Goal: Contribute content: Contribute content

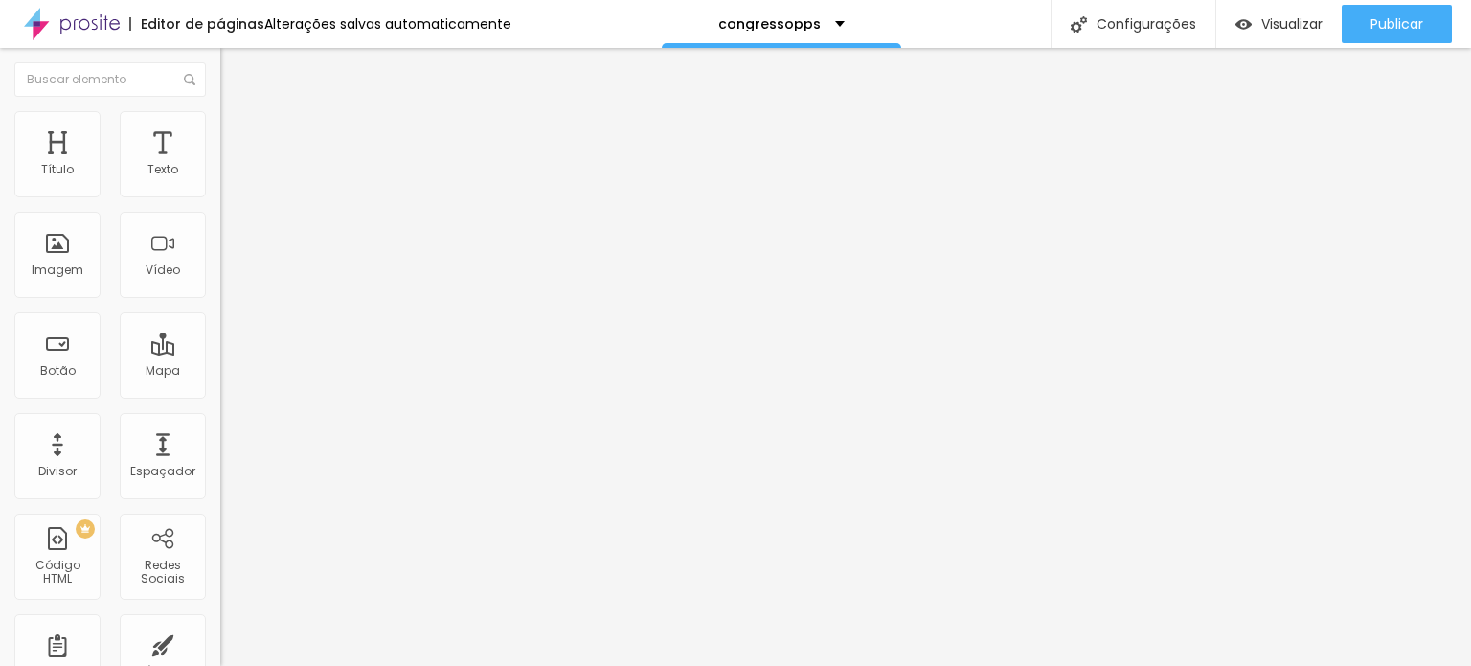
click at [220, 165] on span "Trocar imagem" at bounding box center [272, 156] width 104 height 16
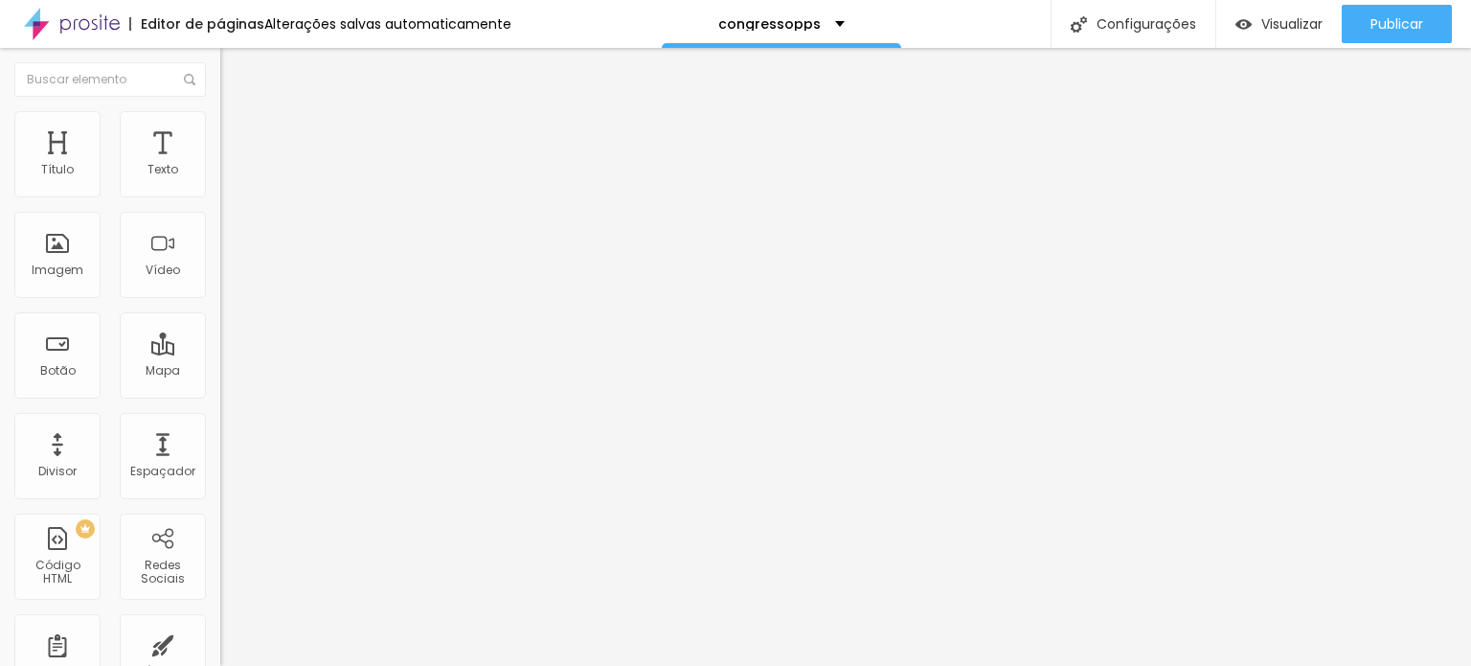
click at [220, 126] on ul "Conteúdo Estilo Avançado" at bounding box center [330, 120] width 220 height 57
click at [220, 123] on li "Estilo" at bounding box center [330, 120] width 220 height 19
type input "7"
type input "36"
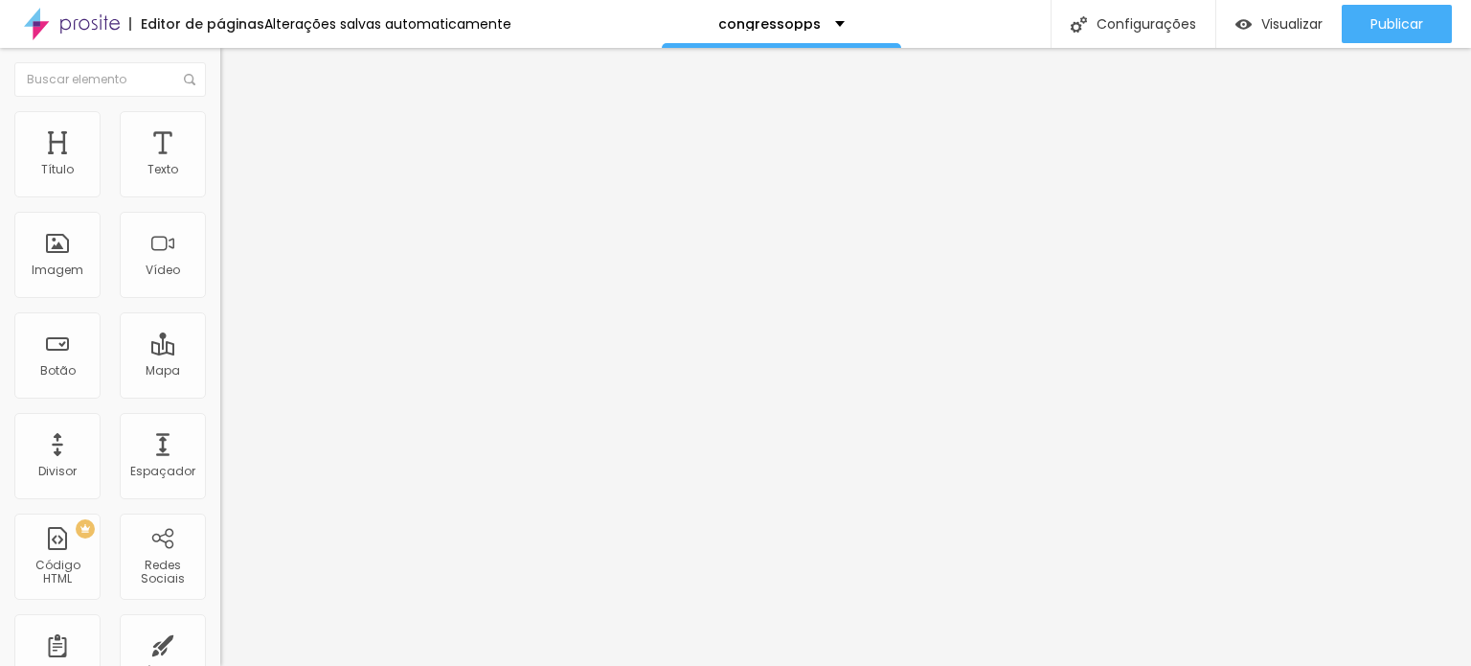
type input "36"
type input "37"
type input "40"
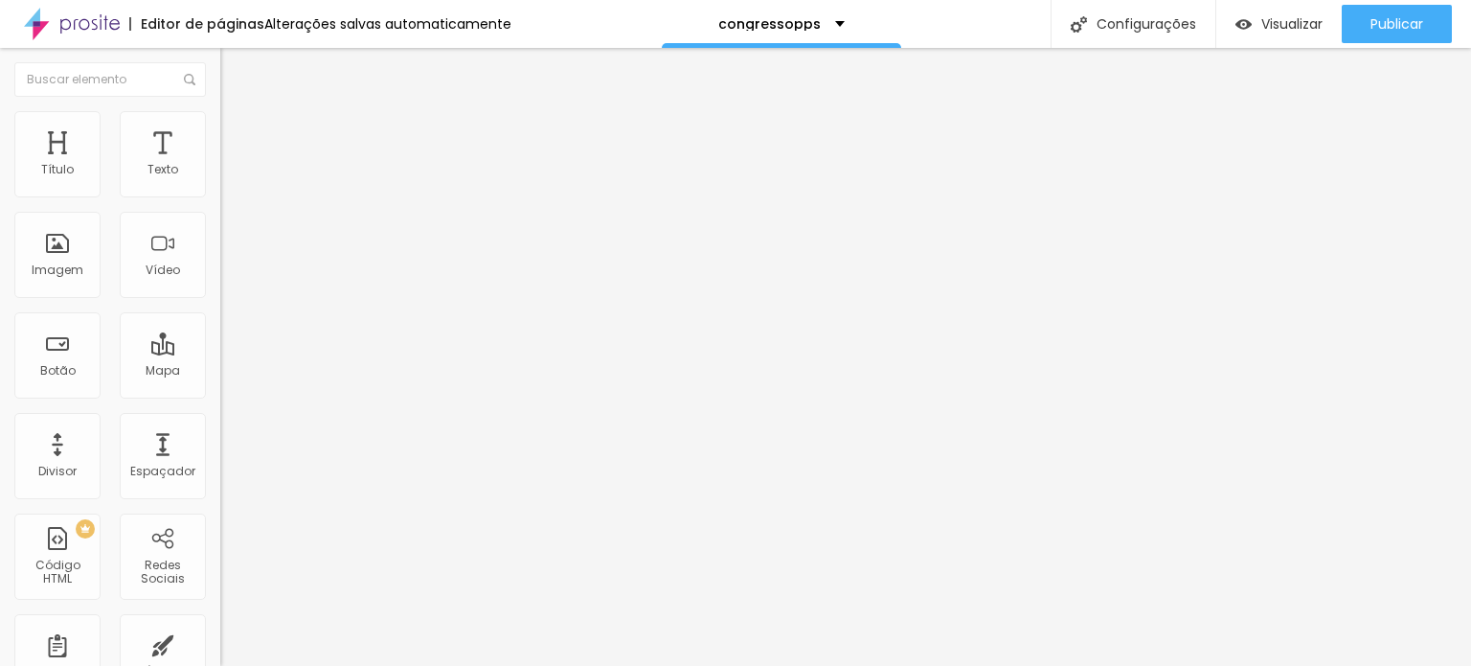
type input "42"
type input "57"
type input "63"
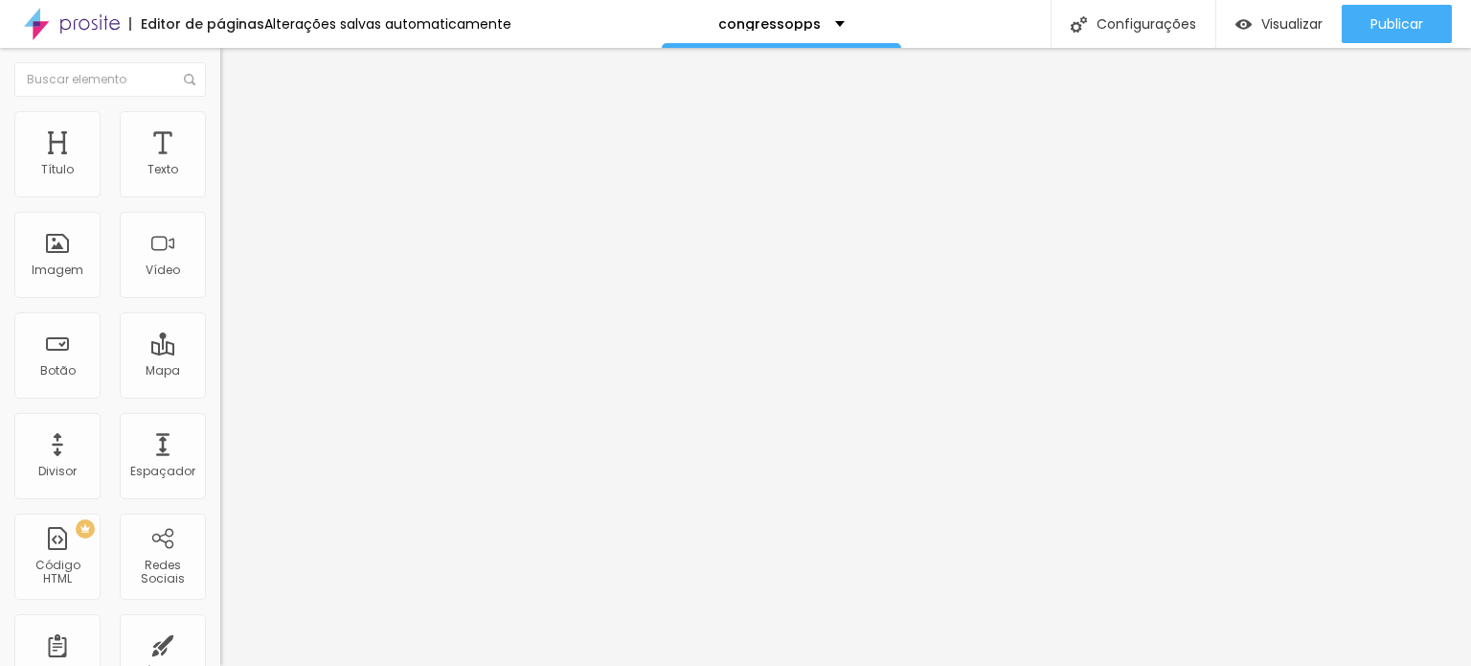
type input "63"
type input "65"
drag, startPoint x: 38, startPoint y: 240, endPoint x: 82, endPoint y: 244, distance: 44.2
type input "65"
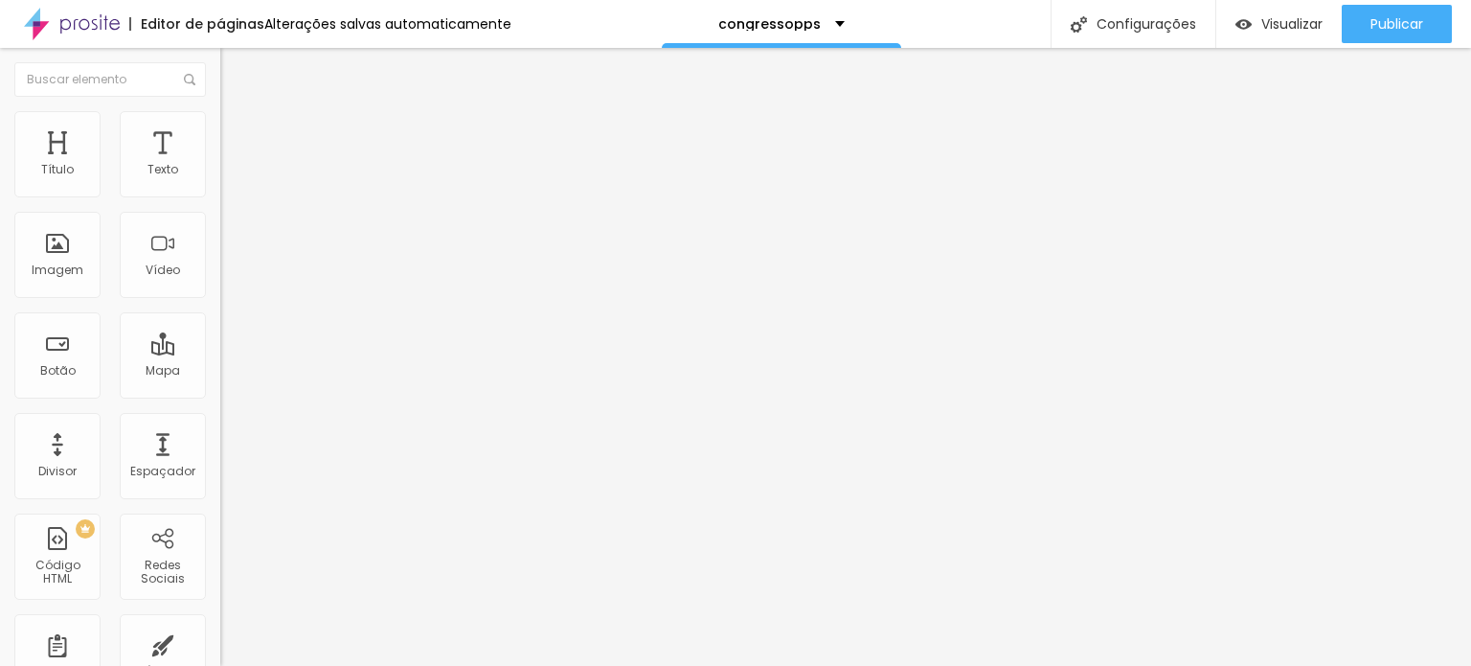
click at [220, 420] on input "range" at bounding box center [282, 427] width 124 height 15
click at [220, 130] on img at bounding box center [228, 138] width 17 height 17
type input "1"
type input "3"
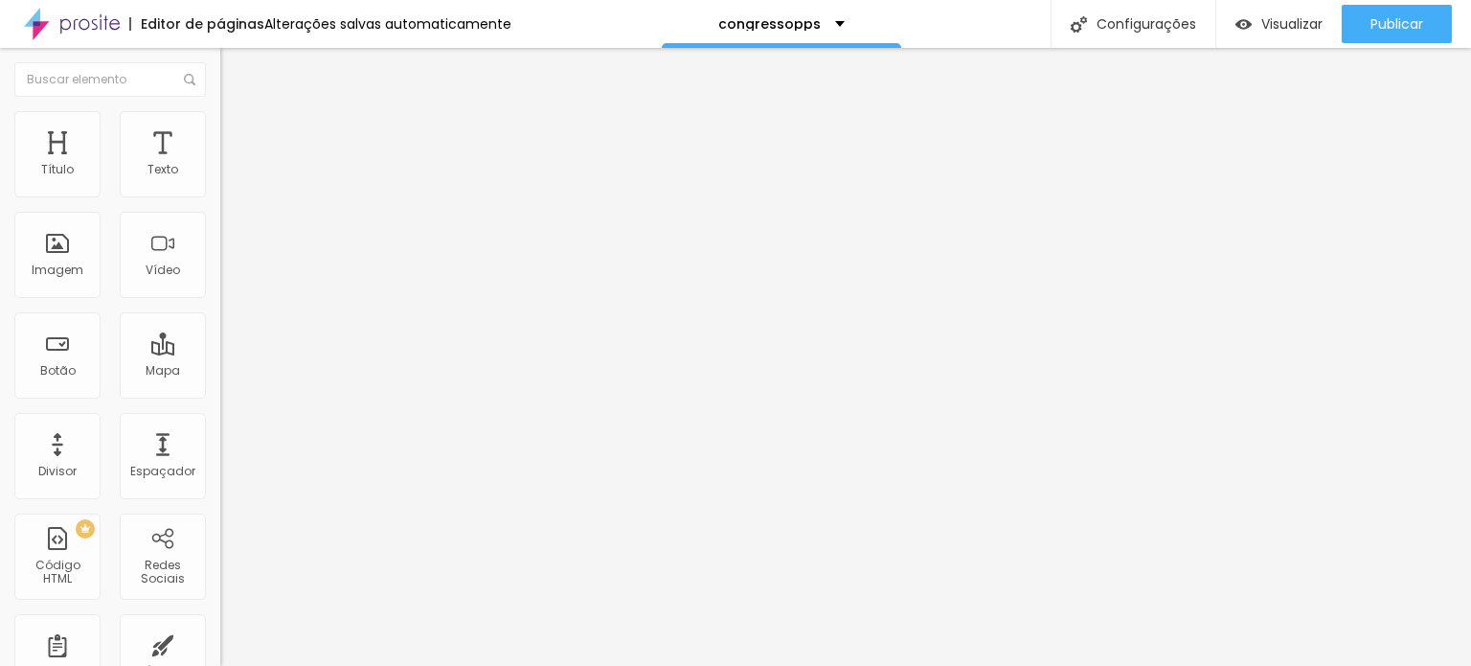
type input "3"
type input "4"
type input "5"
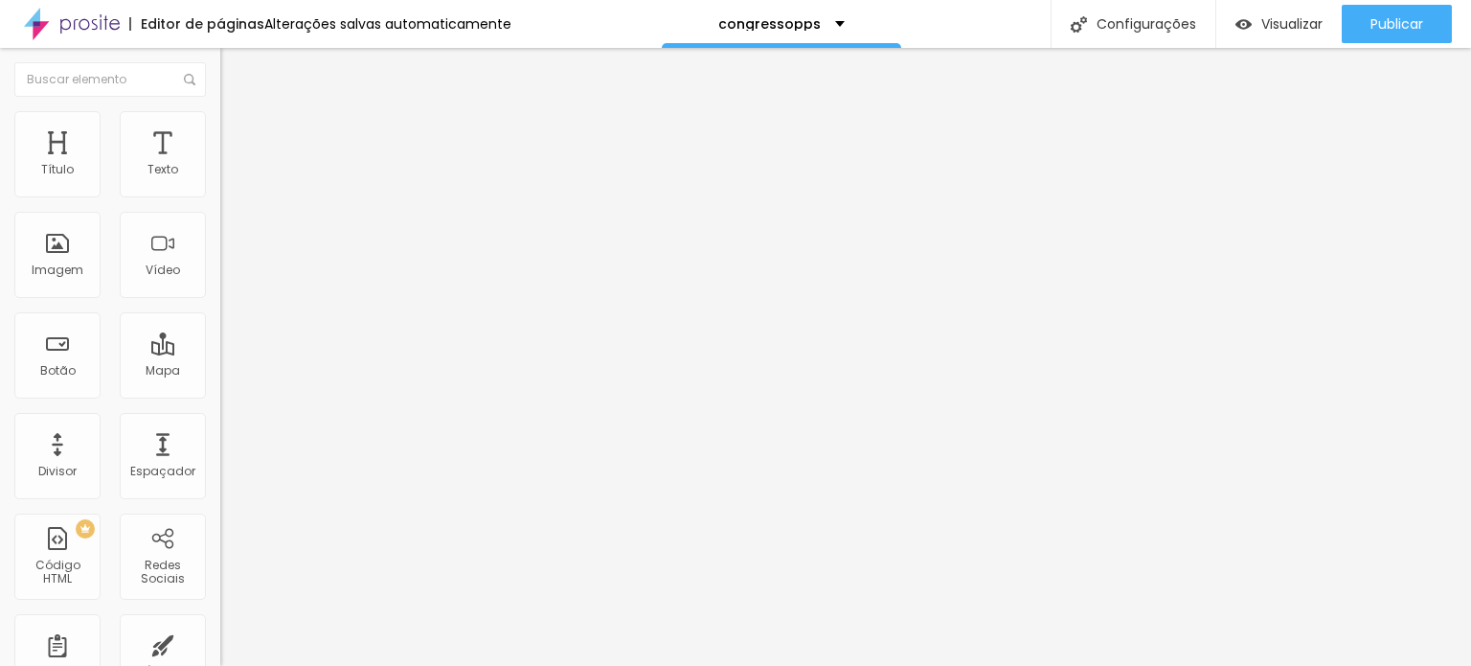
type input "8"
type input "10"
type input "4"
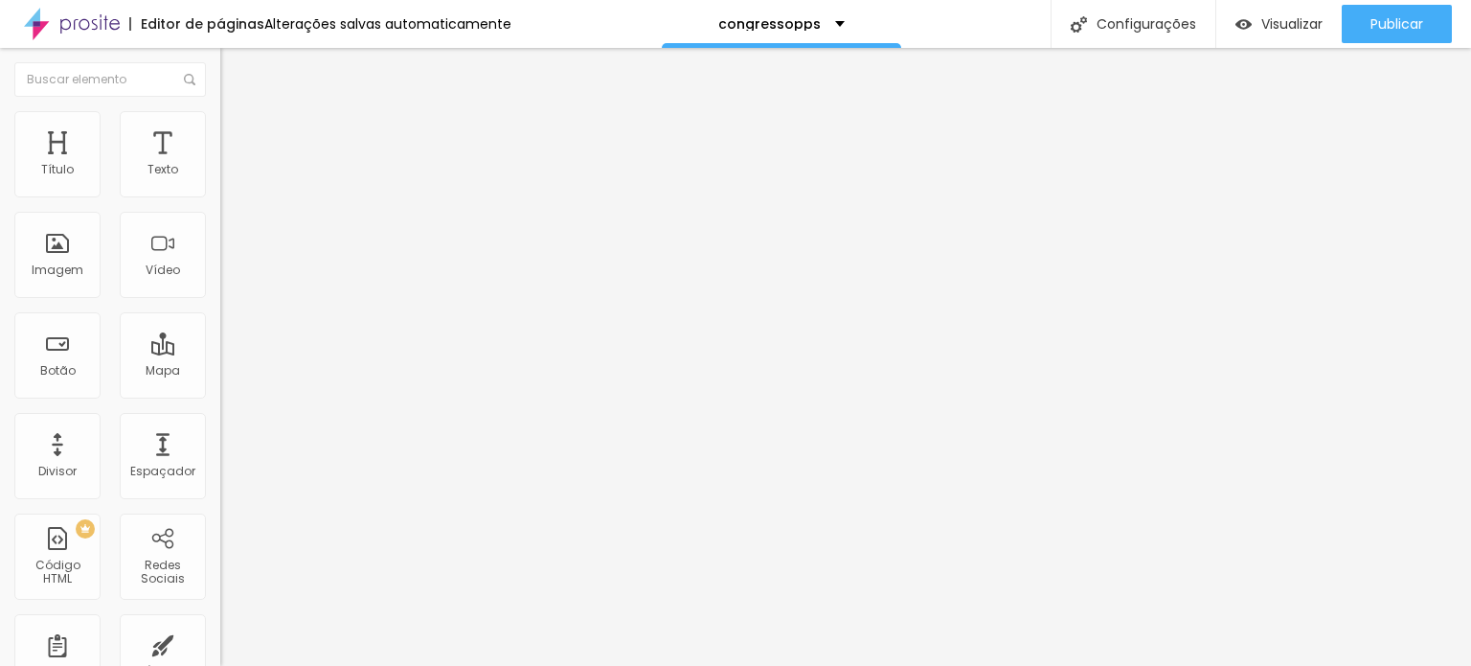
type input "4"
type input "0"
drag, startPoint x: 45, startPoint y: 189, endPoint x: 34, endPoint y: 200, distance: 15.6
click at [220, 372] on input "range" at bounding box center [282, 379] width 124 height 15
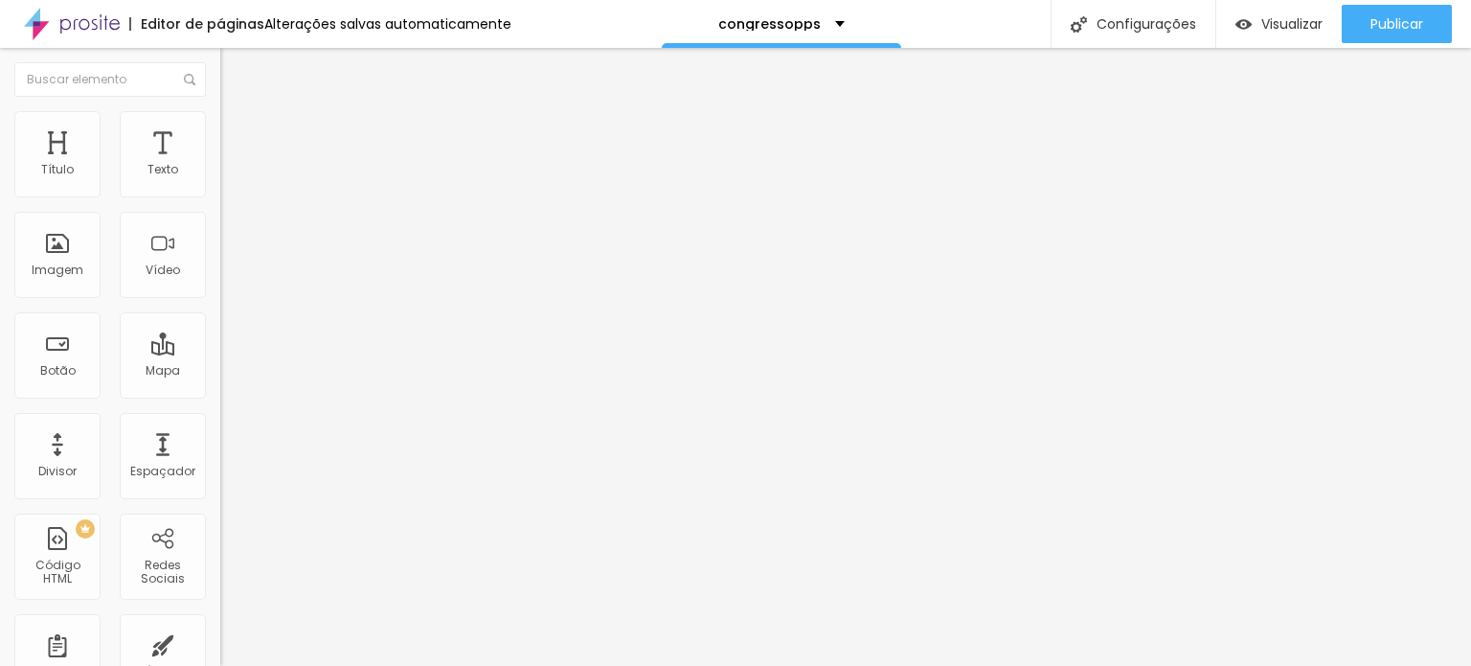
type input "1"
type input "7"
type input "10"
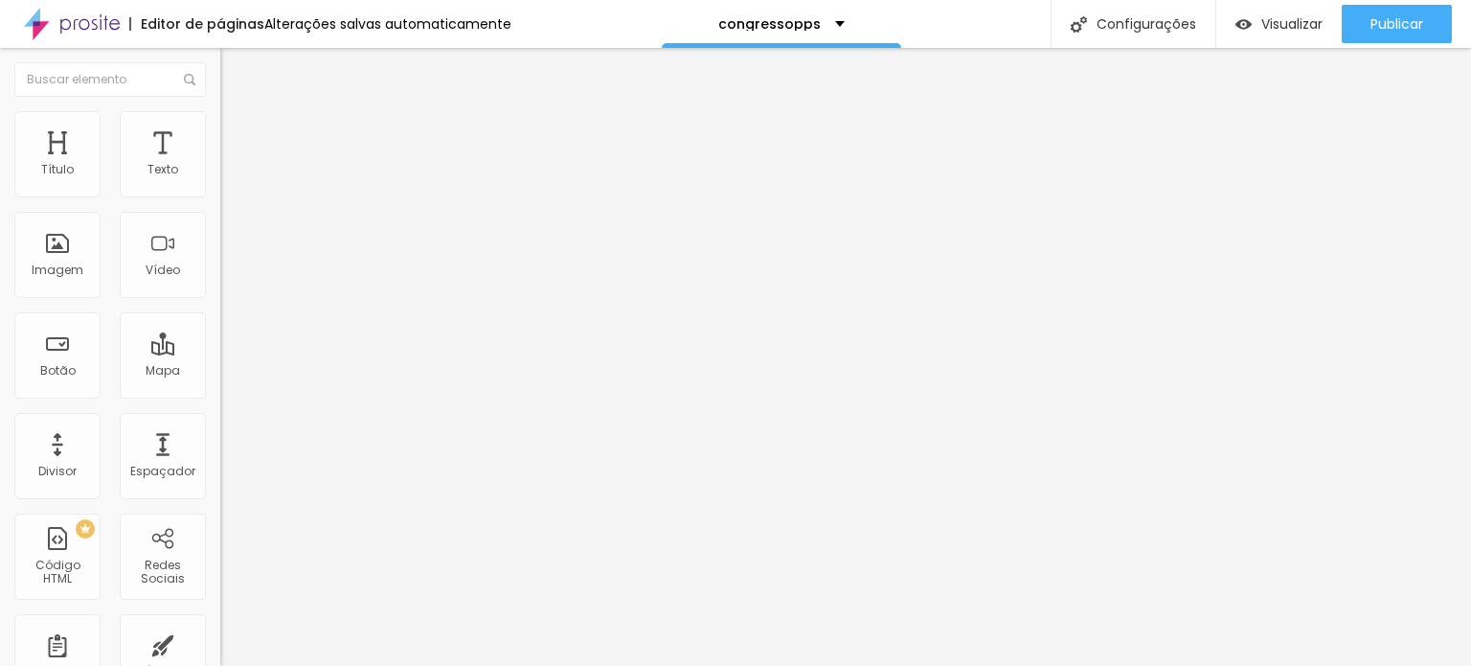
type input "10"
type input "11"
type input "14"
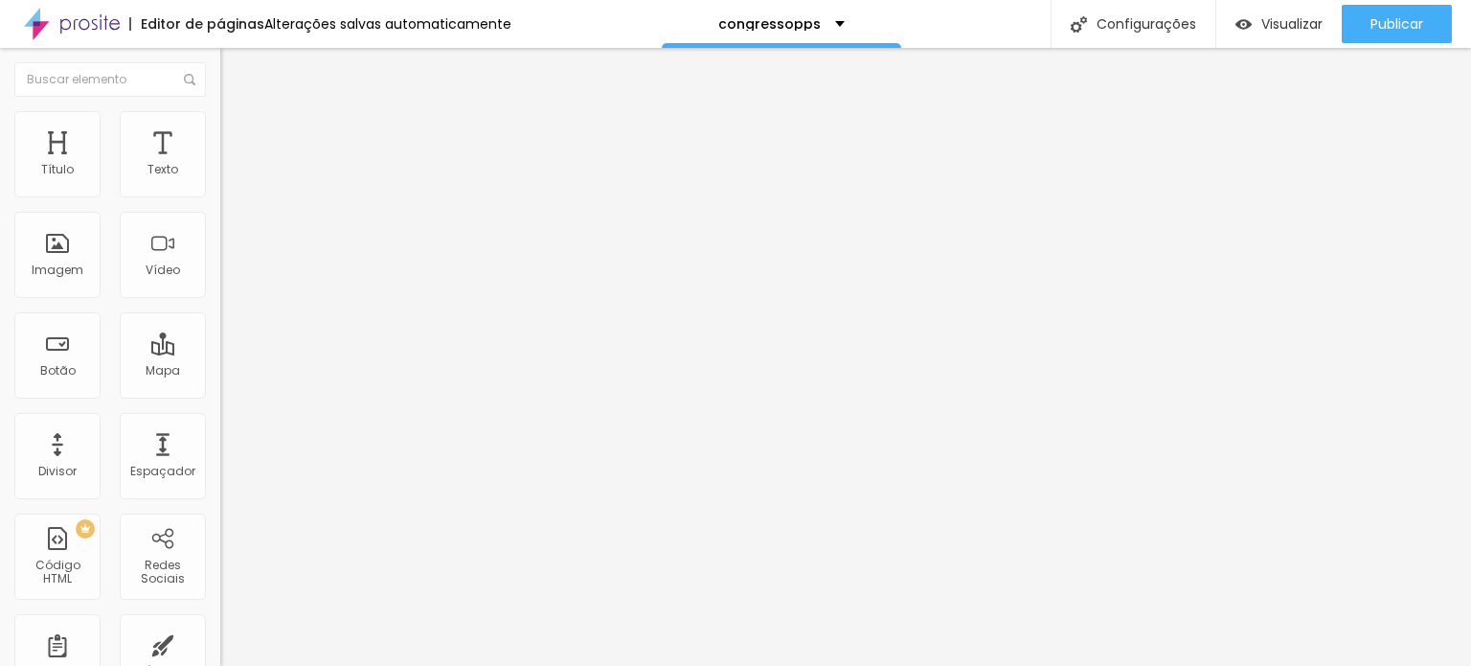
type input "19"
type input "22"
type input "23"
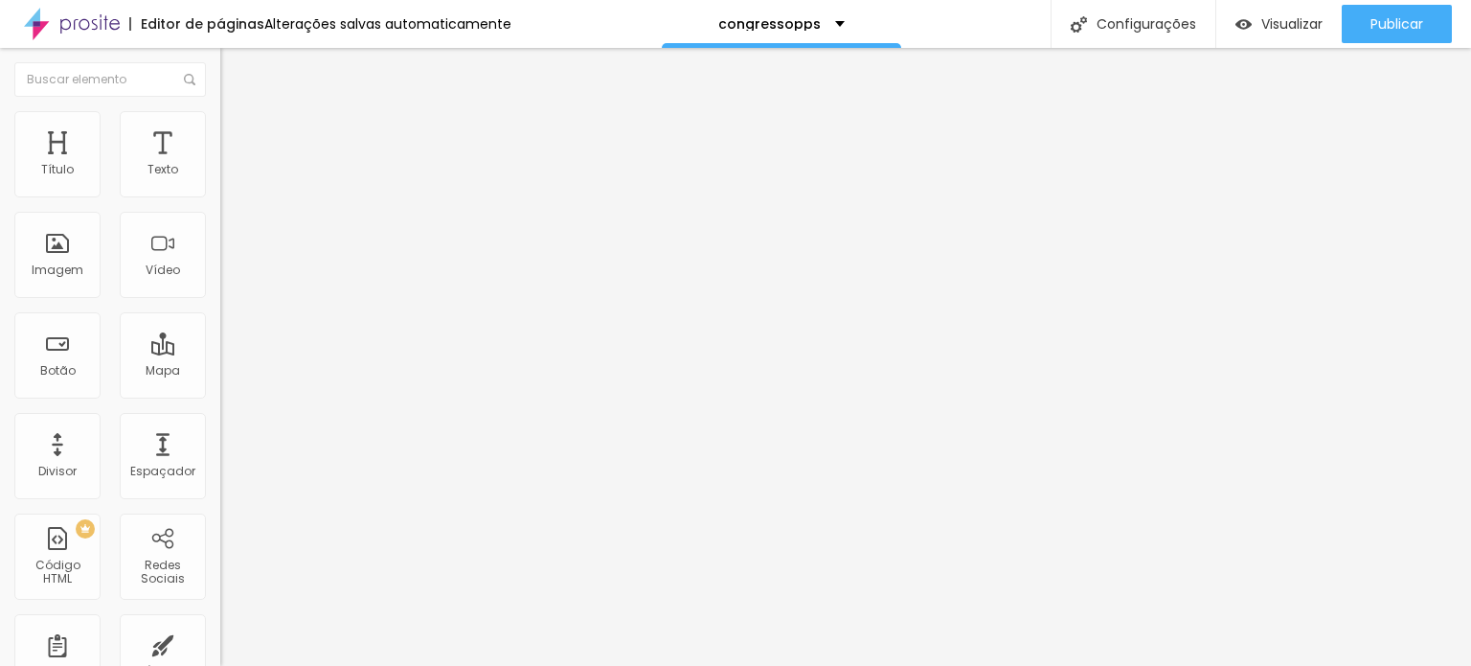
type input "23"
type input "25"
type input "26"
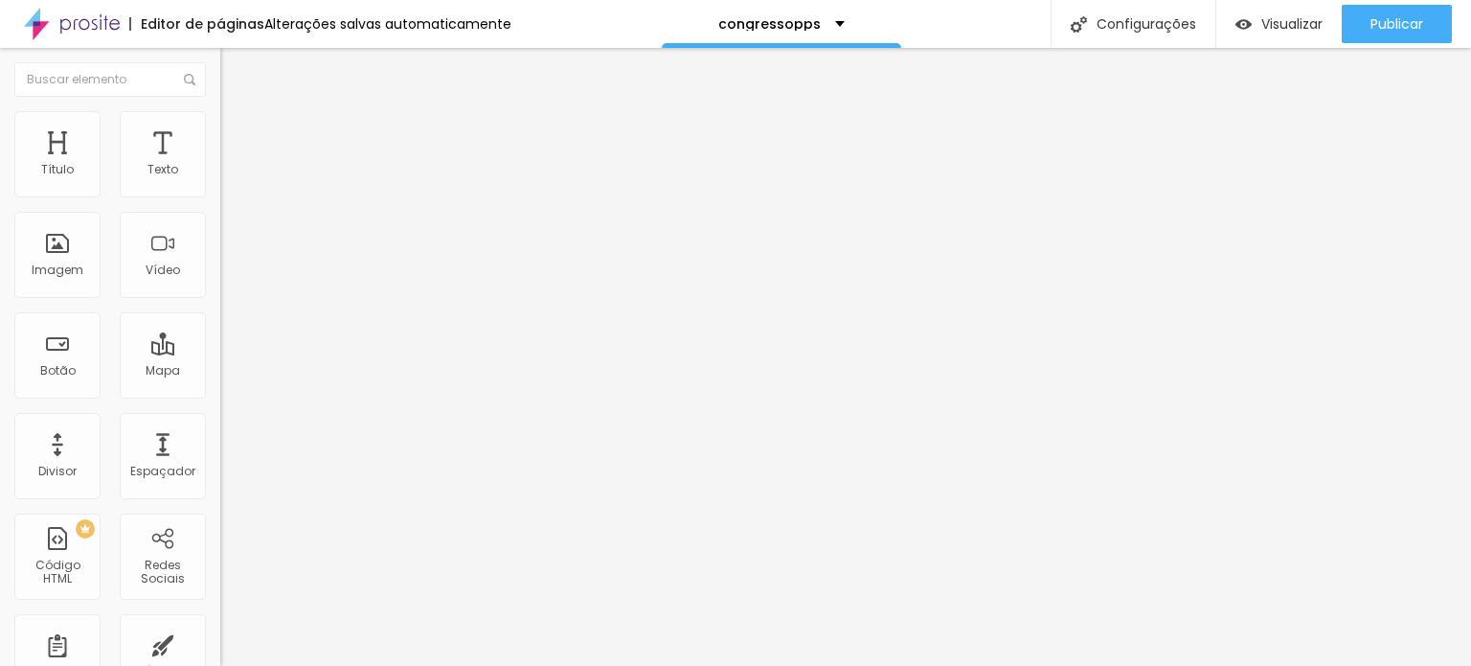
type input "28"
type input "29"
type input "31"
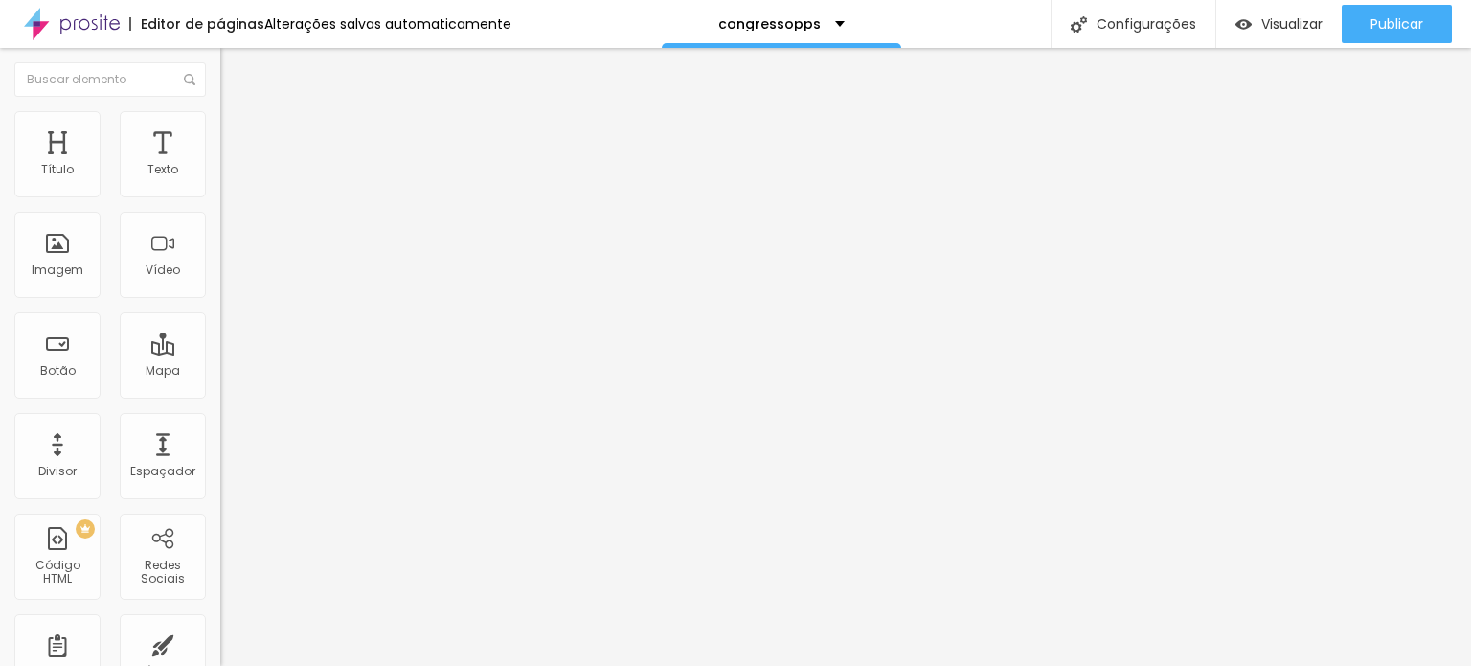
type input "31"
type input "30"
type input "29"
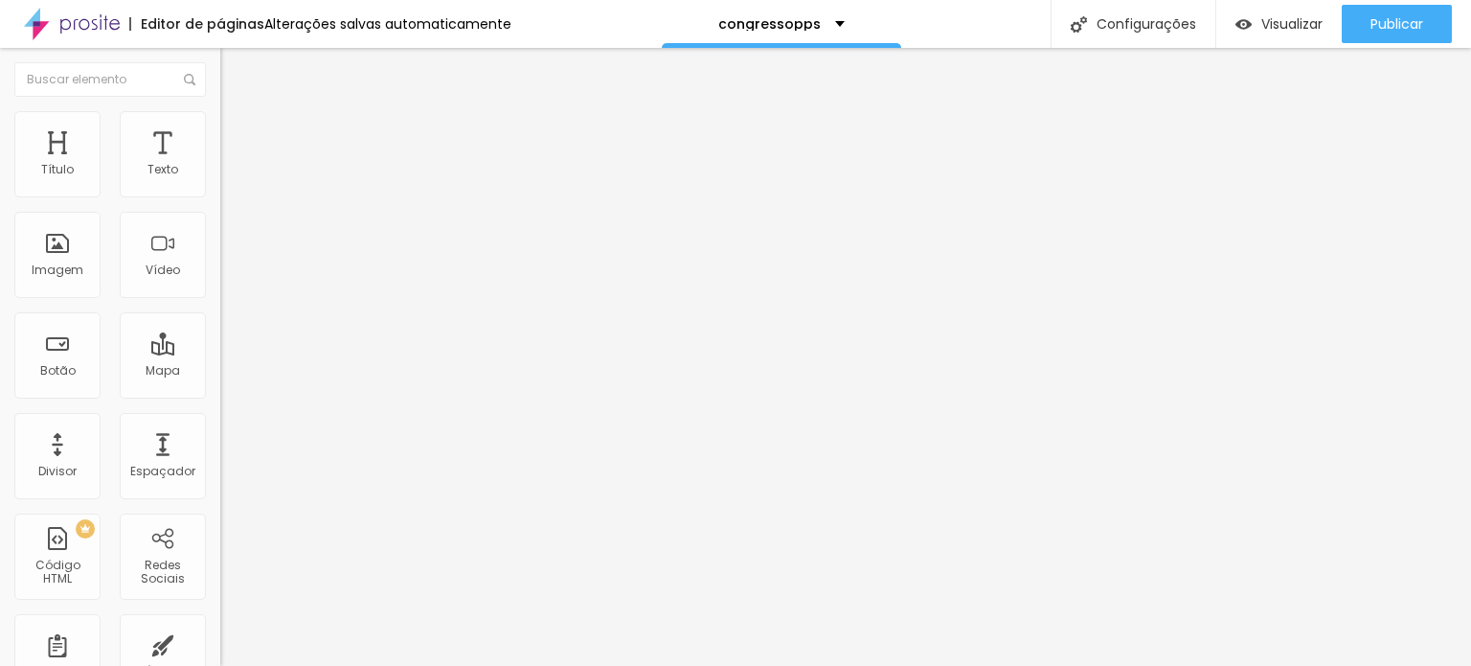
type input "28"
drag, startPoint x: 43, startPoint y: 224, endPoint x: 73, endPoint y: 225, distance: 29.7
type input "28"
click at [220, 643] on input "range" at bounding box center [282, 650] width 124 height 15
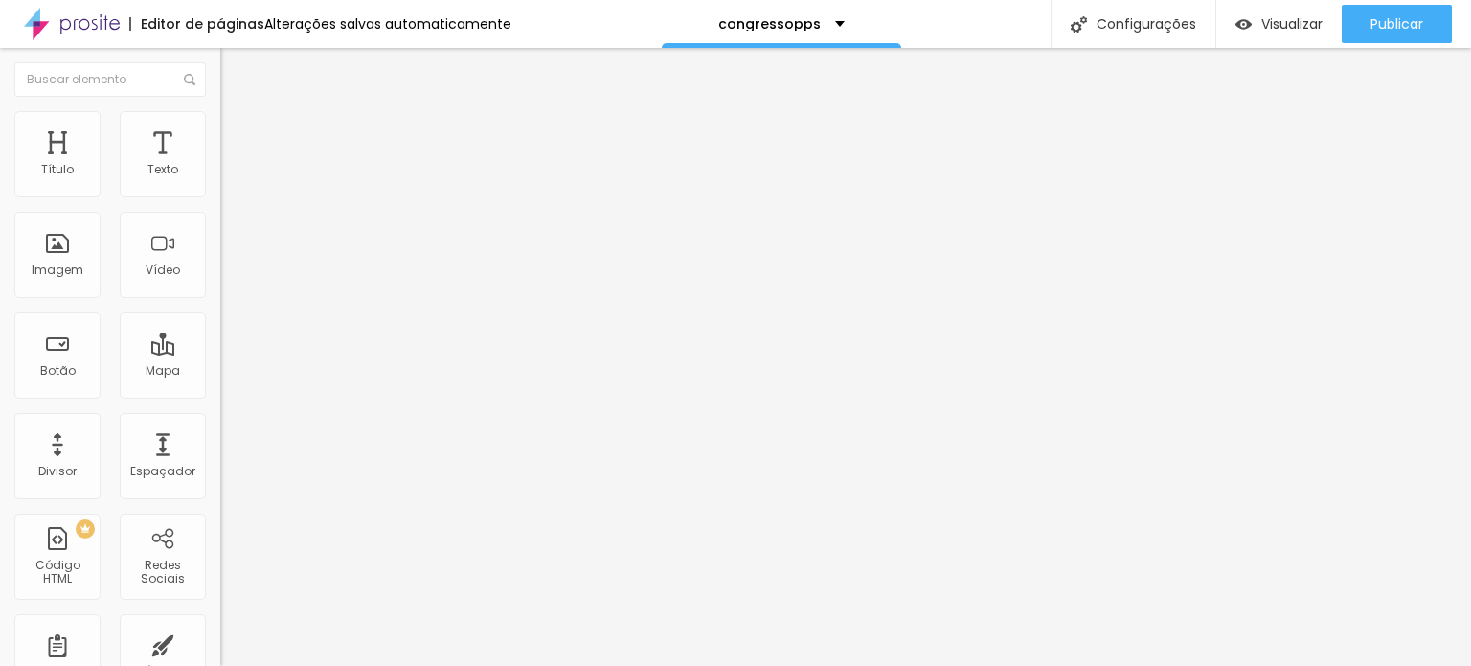
click at [220, 130] on li "Avançado" at bounding box center [330, 139] width 220 height 19
type input "2"
type input "3"
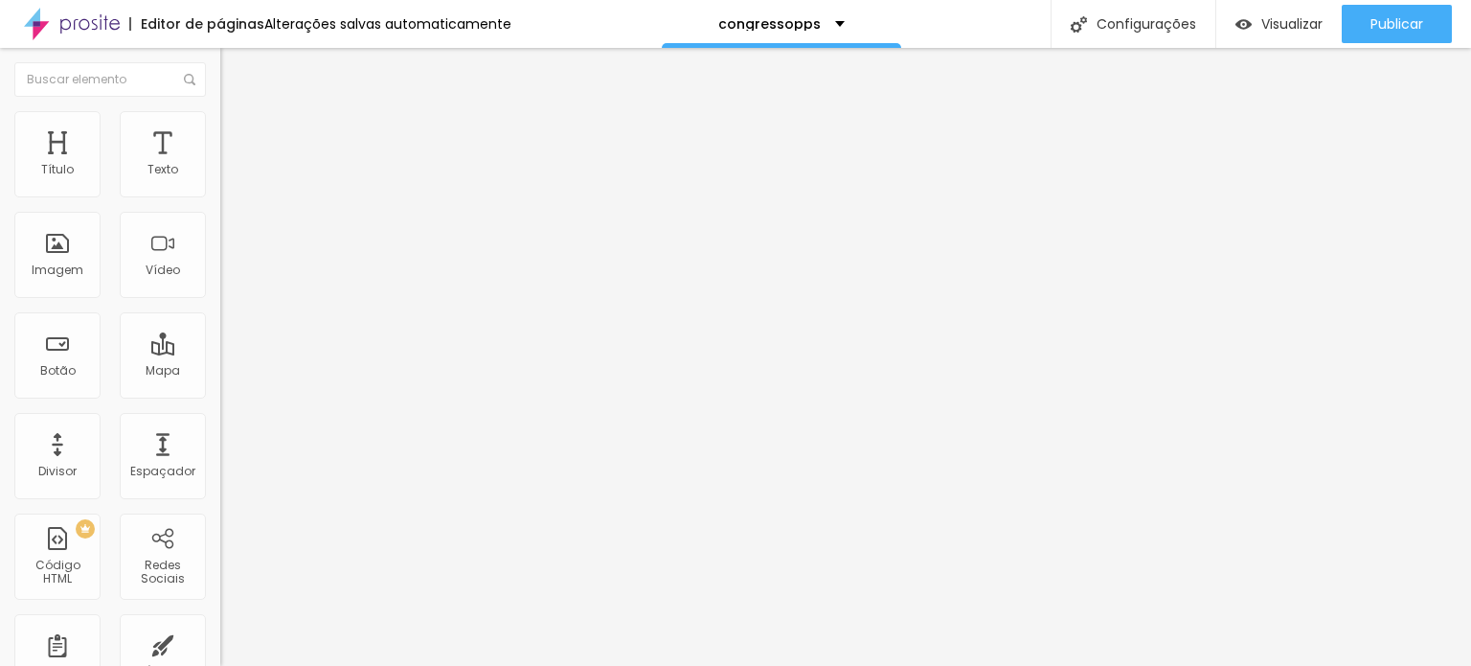
type input "4"
type input "5"
type input "6"
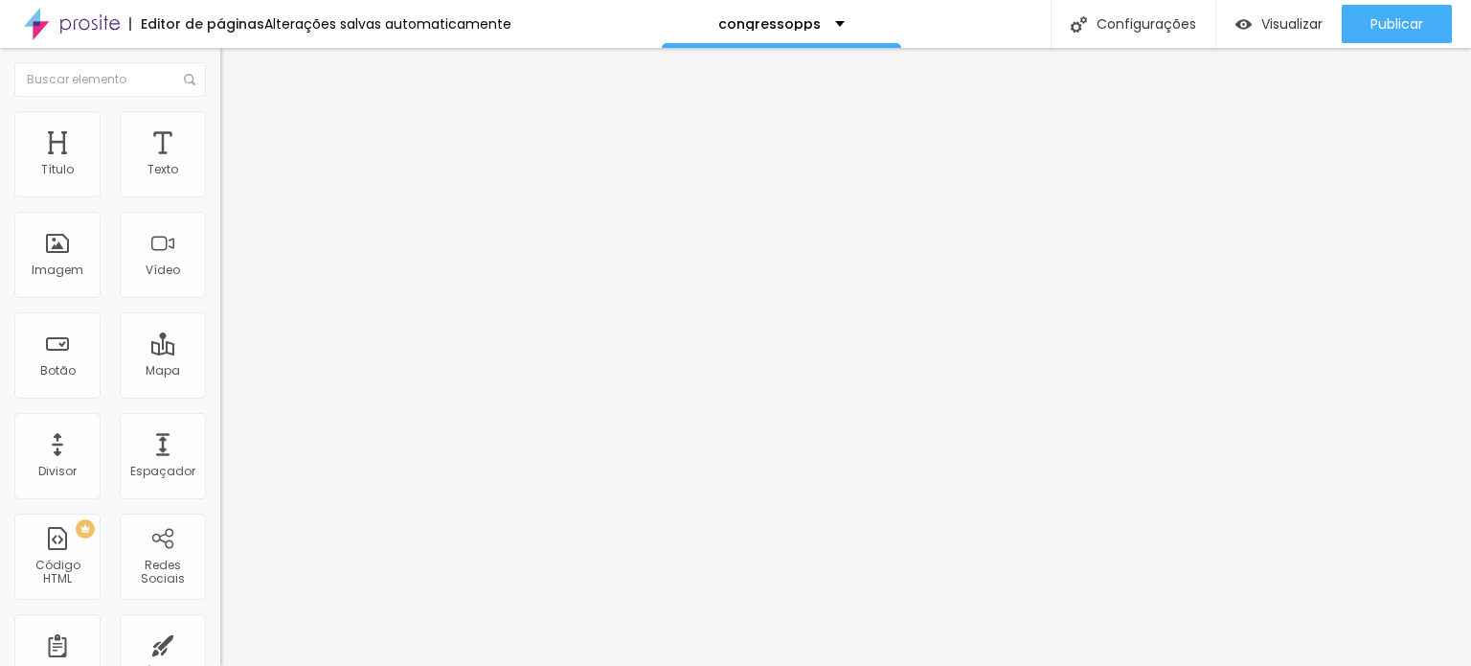
type input "6"
type input "7"
type input "8"
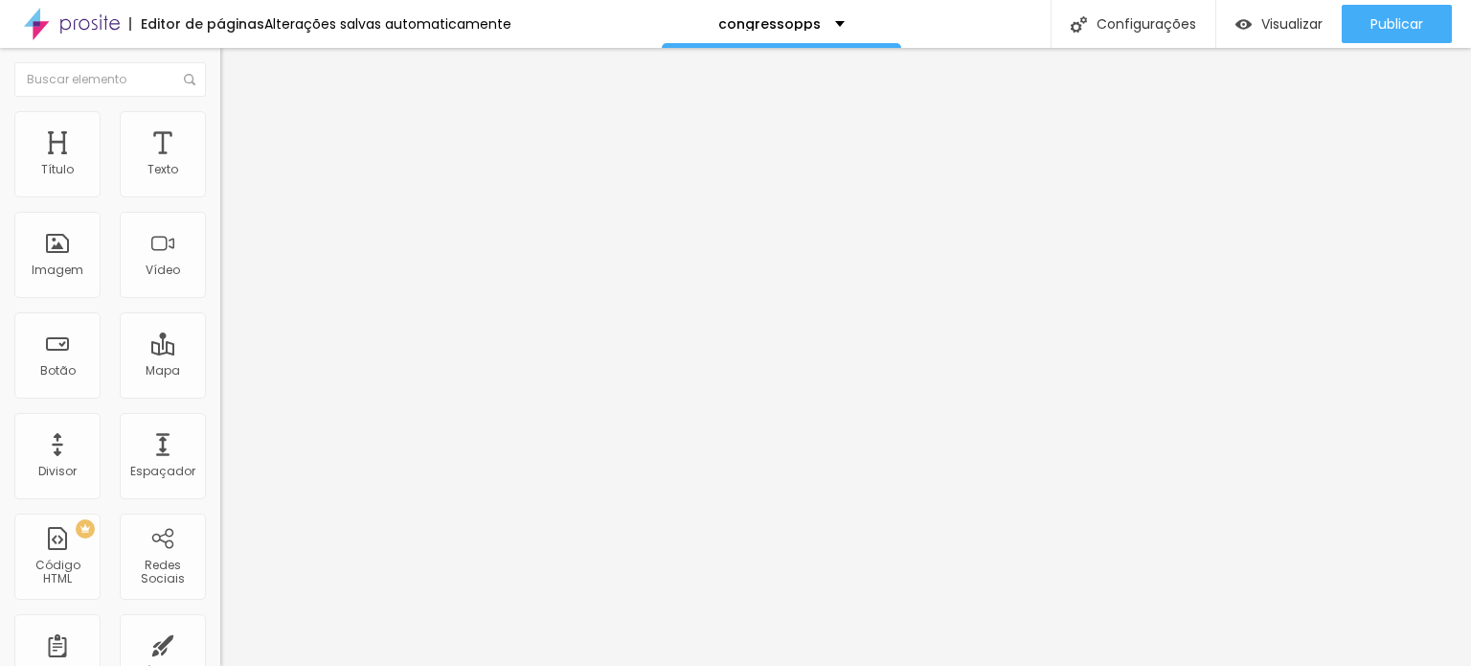
type input "10"
type input "12"
type input "21"
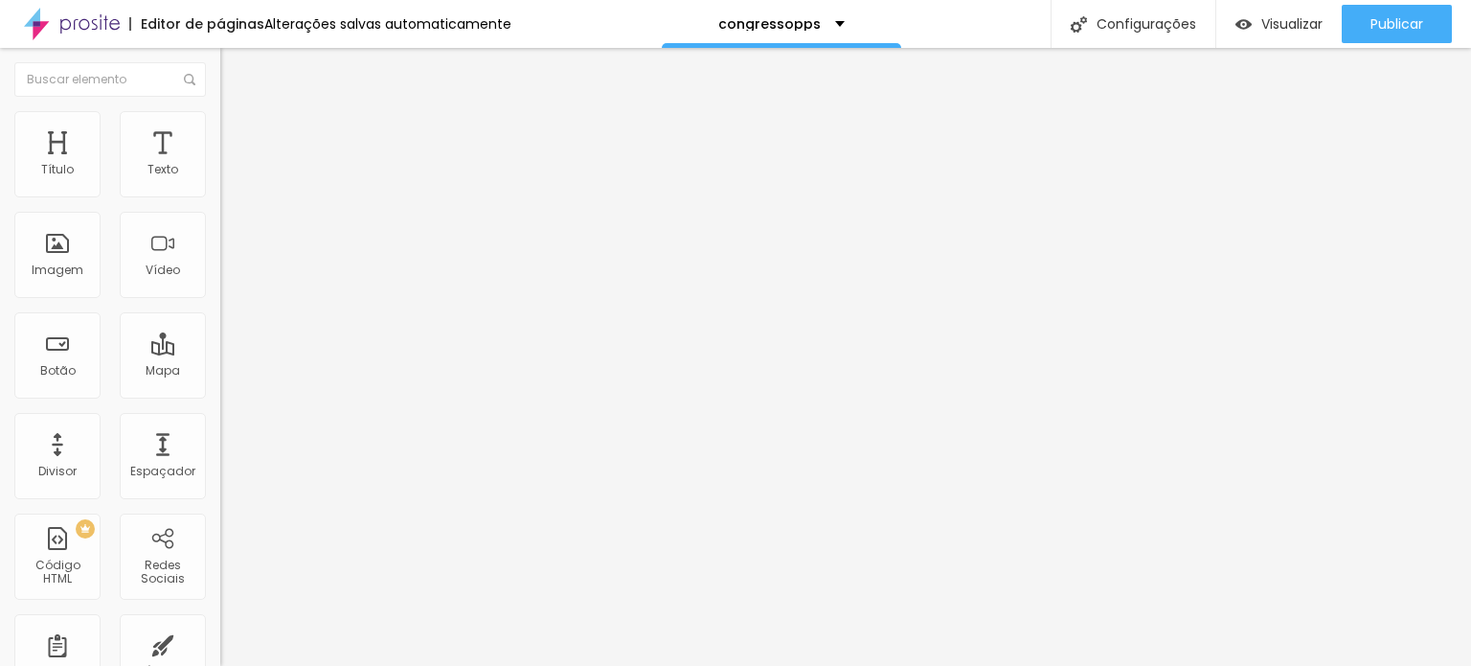
type input "21"
type input "22"
type input "23"
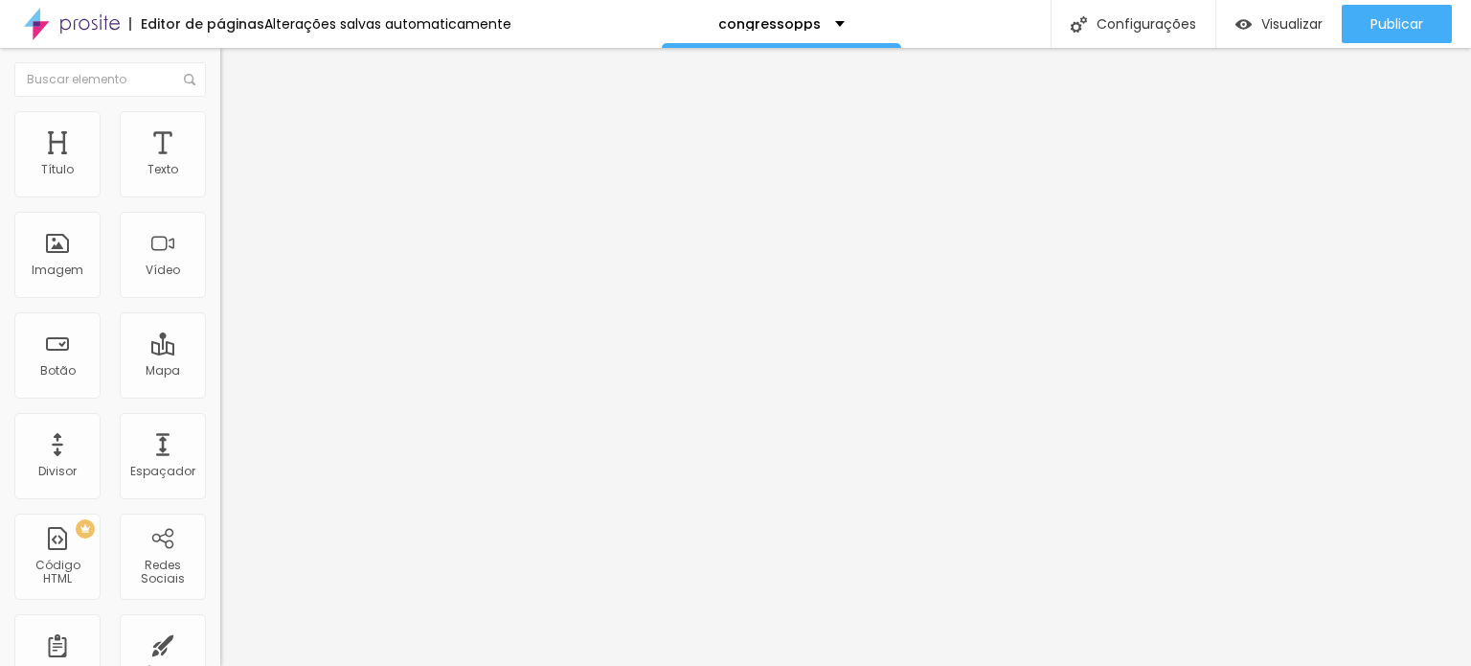
type input "24"
type input "25"
type input "27"
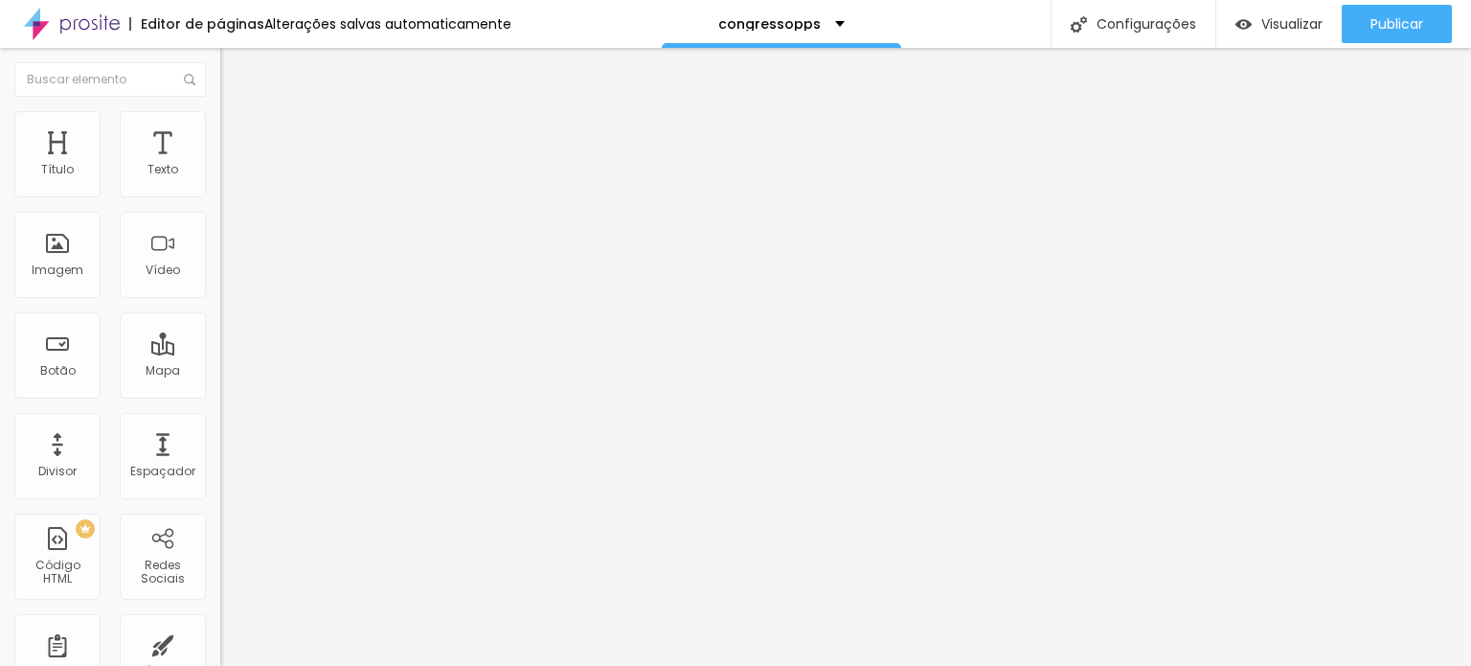
type input "27"
type input "28"
type input "29"
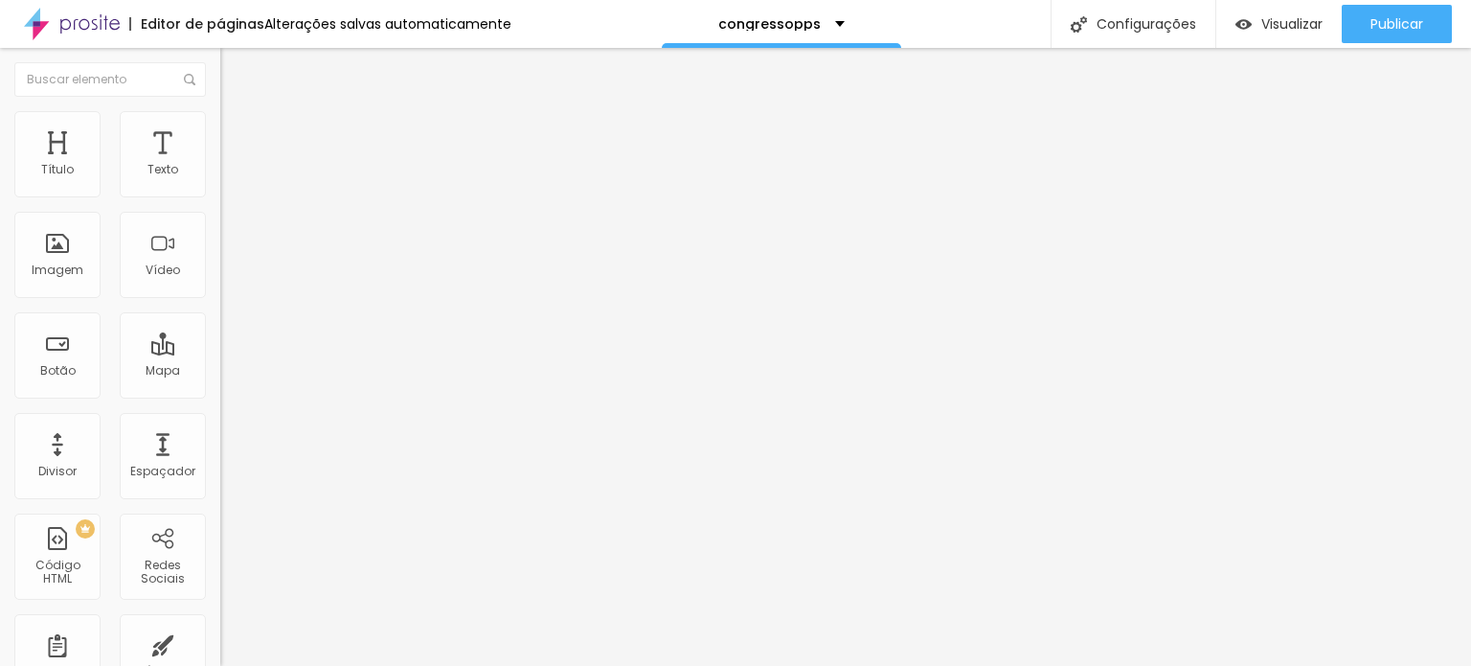
type input "30"
type input "31"
drag, startPoint x: 42, startPoint y: 226, endPoint x: 77, endPoint y: 229, distance: 34.6
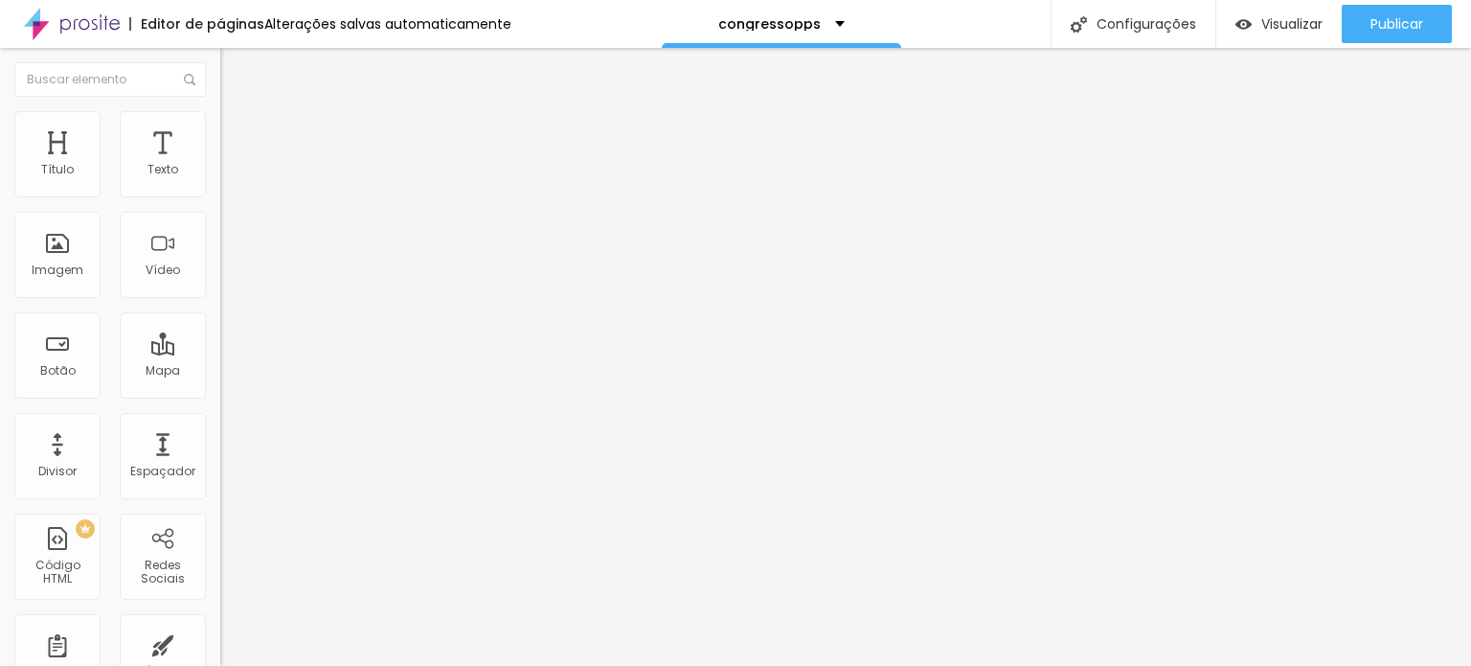
type input "31"
click at [220, 643] on input "range" at bounding box center [282, 650] width 124 height 15
click at [220, 165] on span "Trocar imagem" at bounding box center [272, 156] width 104 height 16
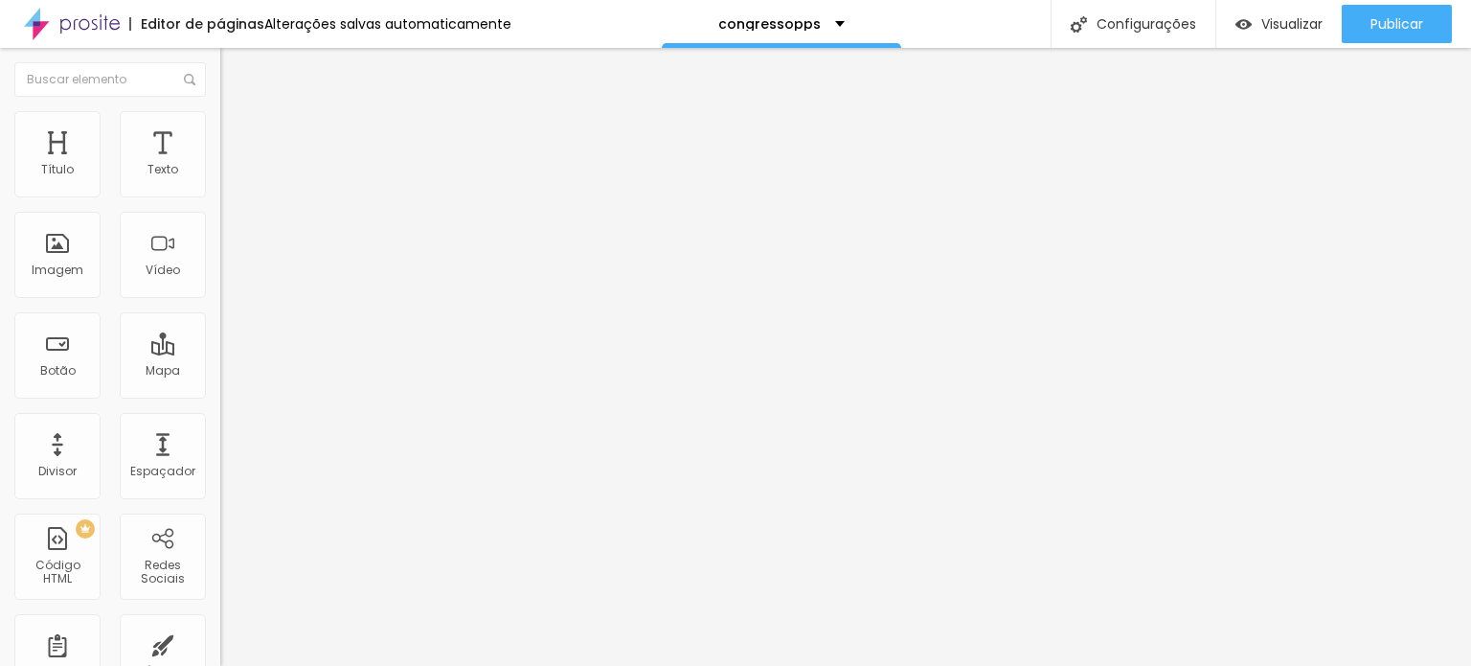
click at [220, 130] on li "Avançado" at bounding box center [330, 139] width 220 height 19
type input "28"
type input "10"
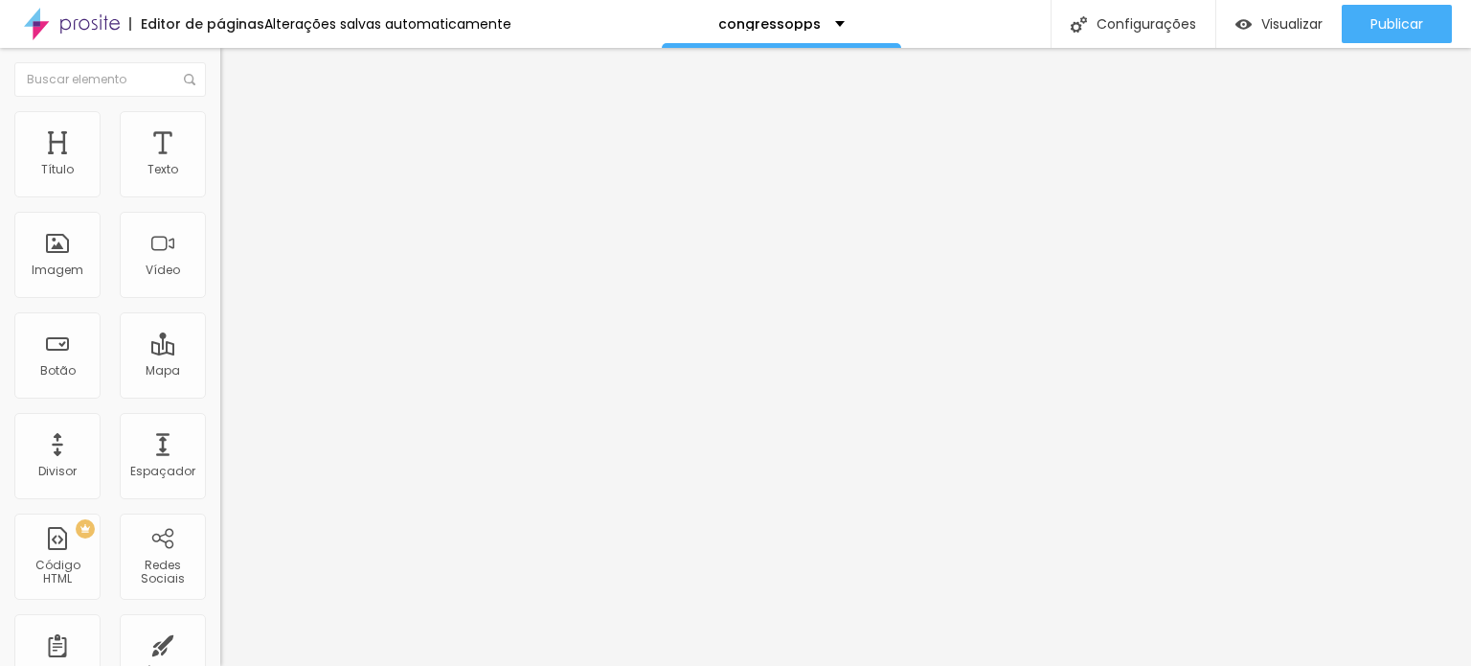
type input "10"
type input "0"
drag, startPoint x: 54, startPoint y: 225, endPoint x: 1, endPoint y: 219, distance: 53.0
type input "0"
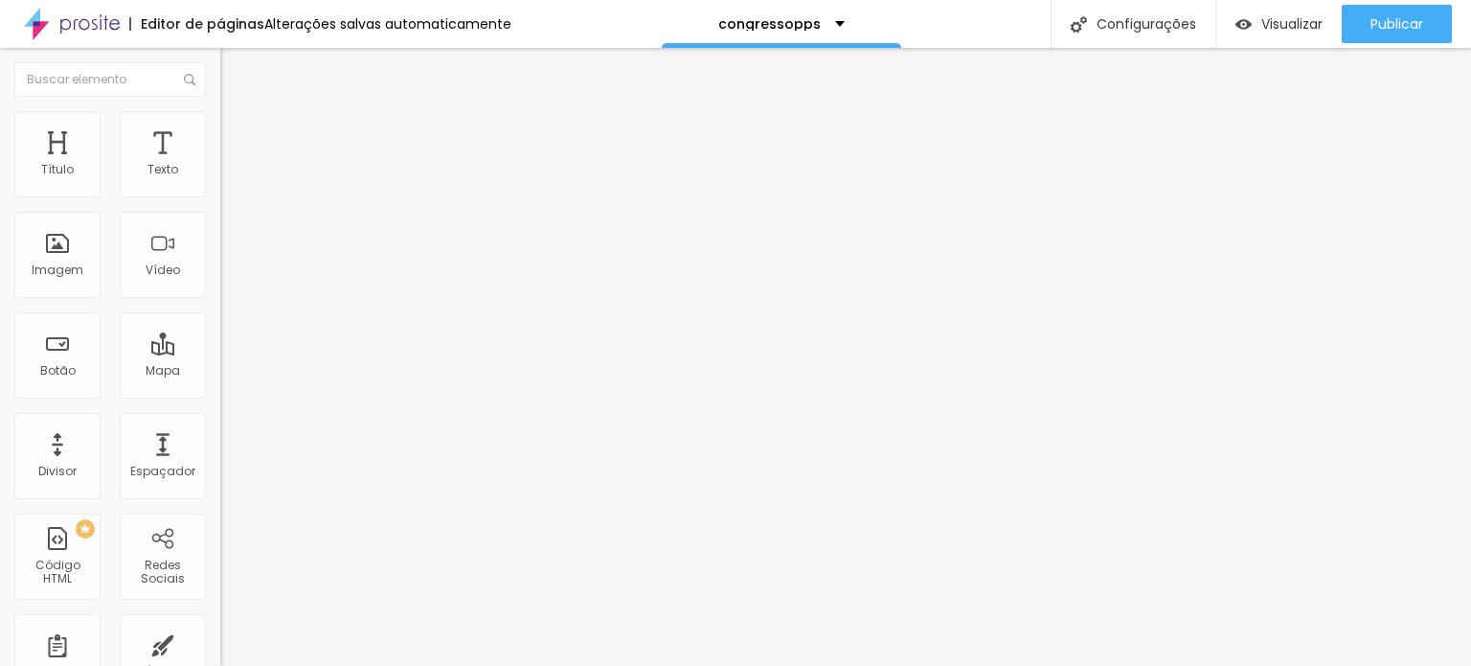
click at [220, 643] on input "range" at bounding box center [282, 650] width 124 height 15
click at [220, 130] on li "Avançado" at bounding box center [330, 139] width 220 height 19
type input "15"
type input "0"
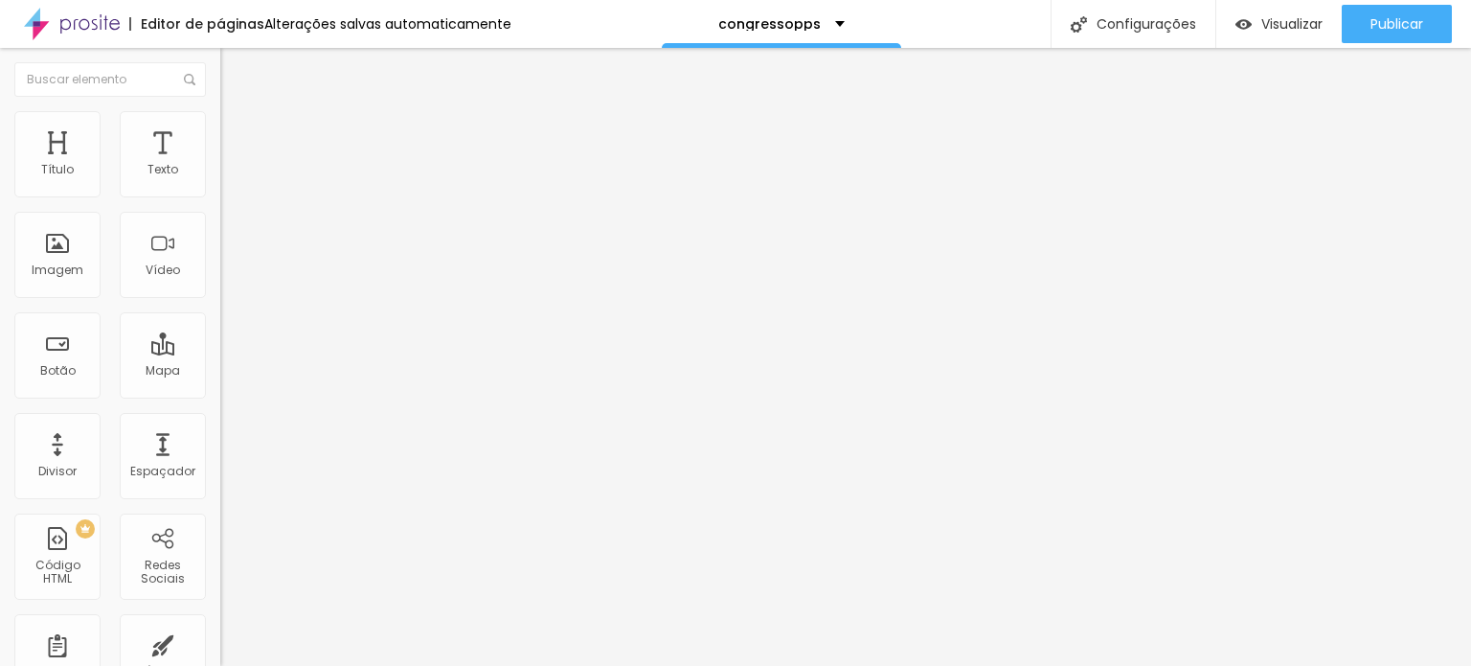
type input "0"
drag, startPoint x: 67, startPoint y: 187, endPoint x: 13, endPoint y: 183, distance: 53.8
type input "0"
click at [220, 372] on input "range" at bounding box center [282, 379] width 124 height 15
click at [220, 130] on img at bounding box center [228, 138] width 17 height 17
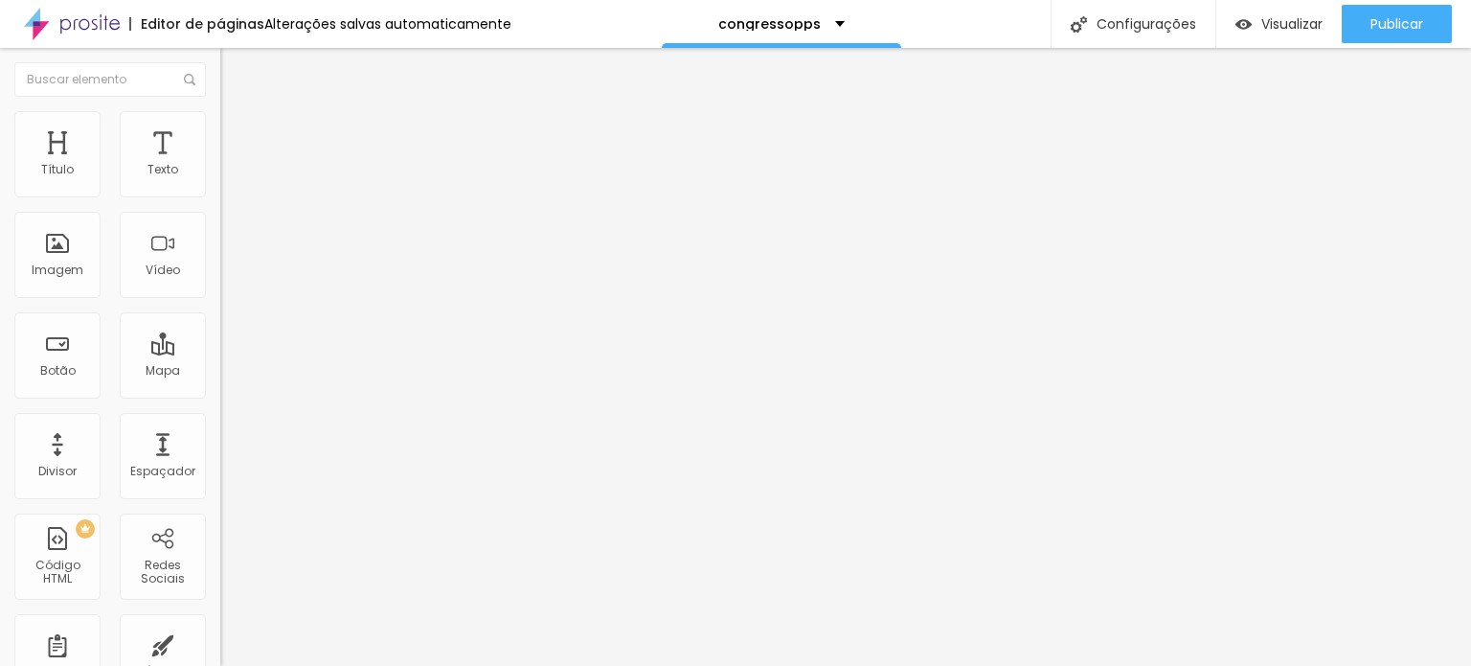
type input "22"
type input "13"
type input "11"
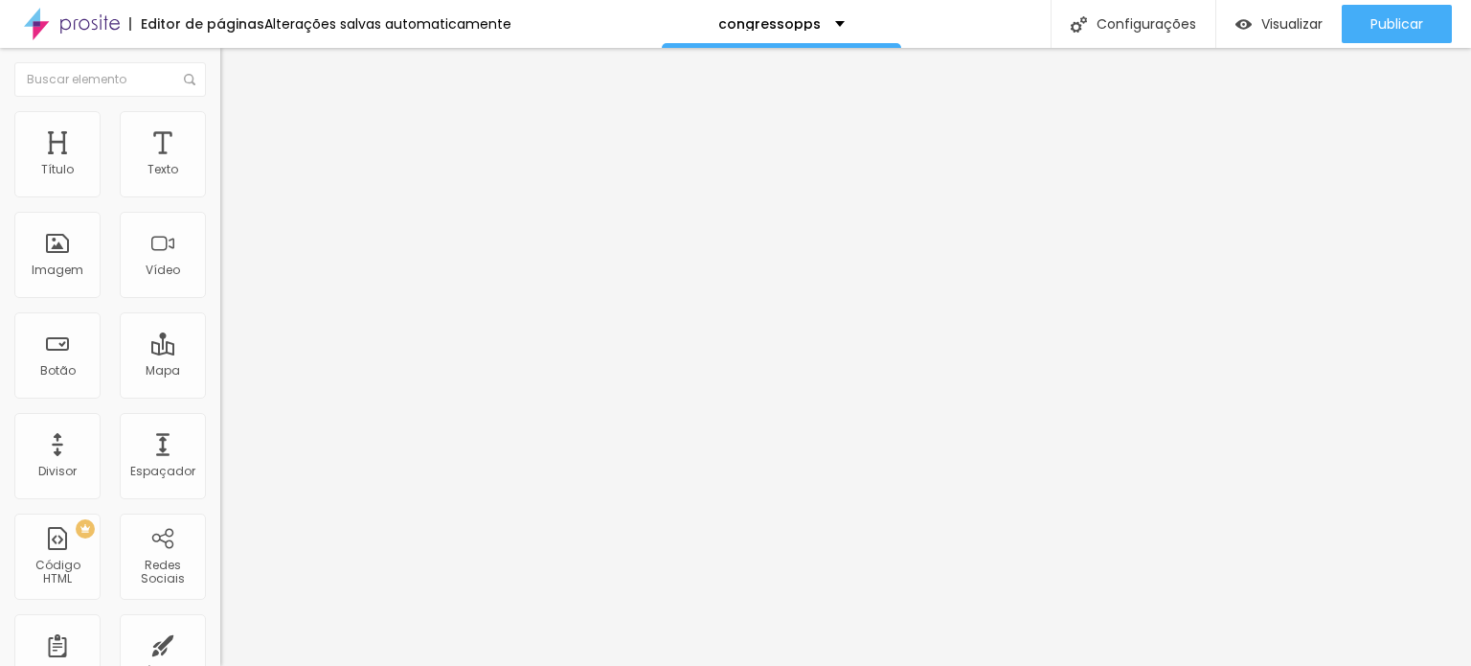
type input "11"
type input "9"
type input "8"
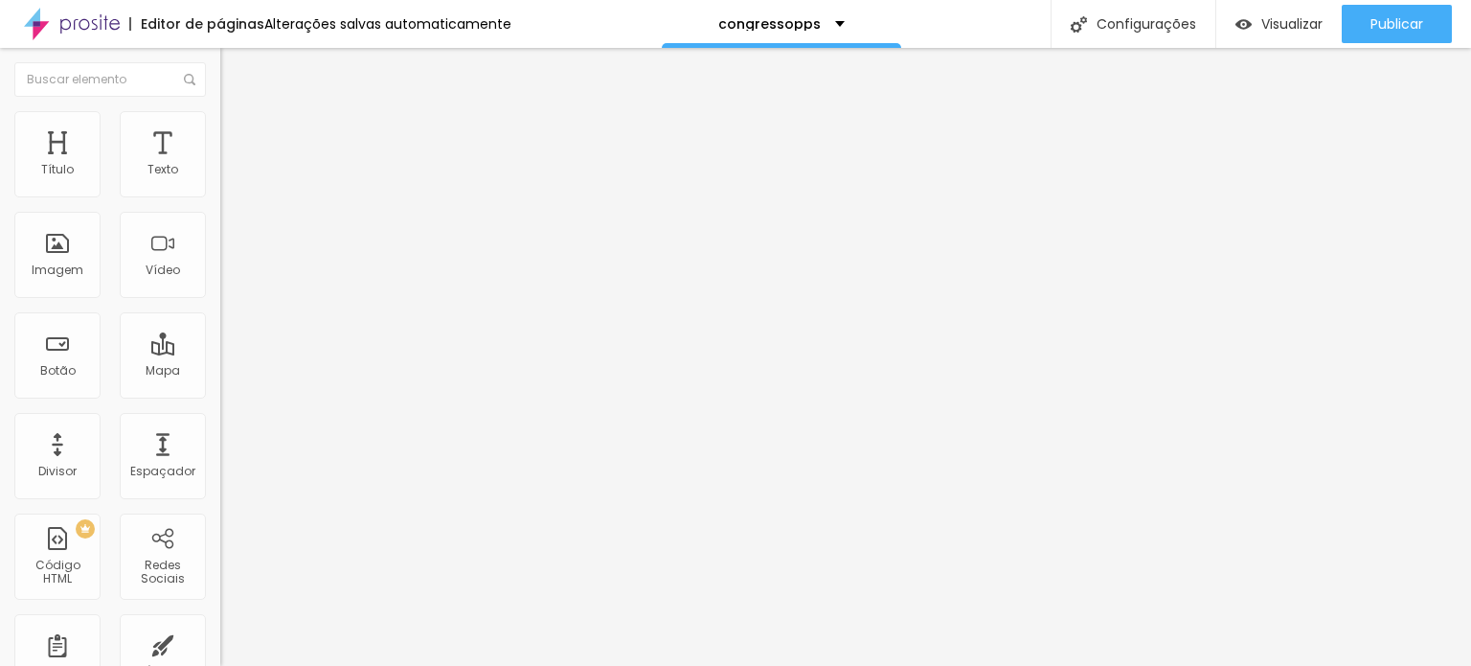
type input "7"
type input "5"
type input "4"
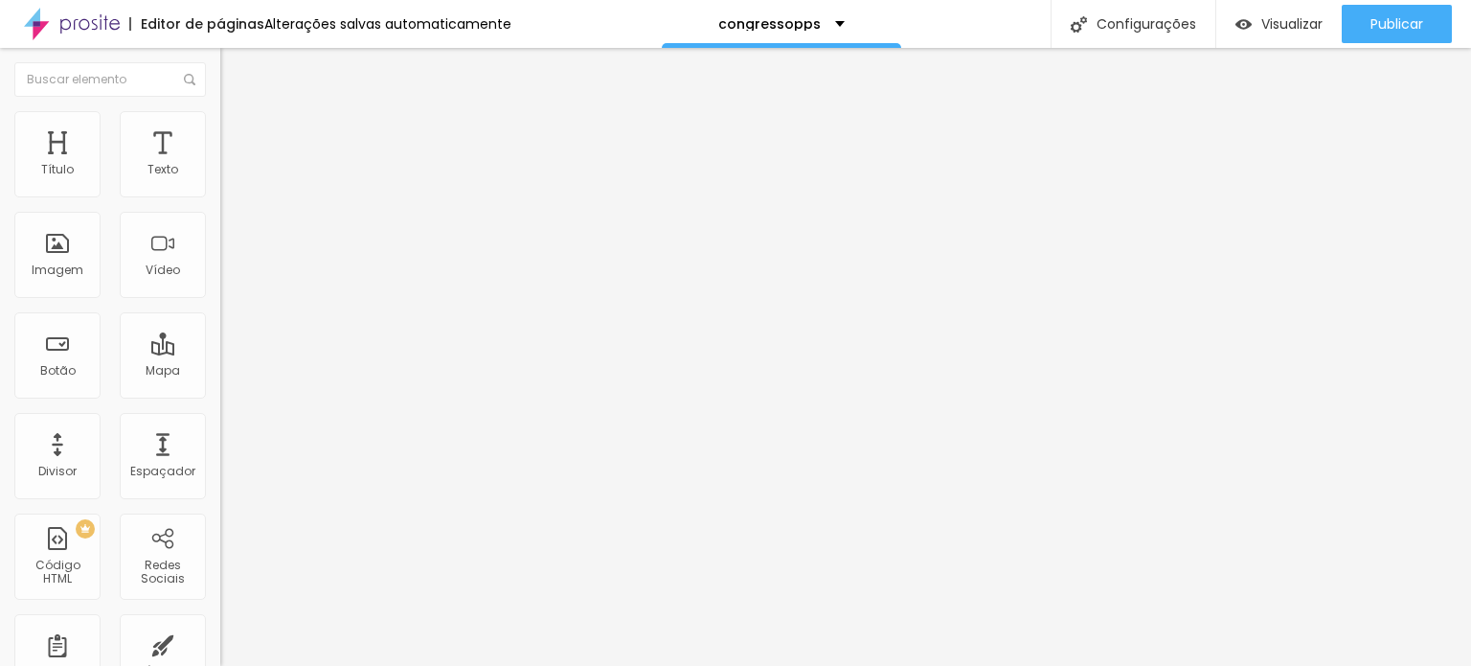
type input "4"
type input "3"
type input "1"
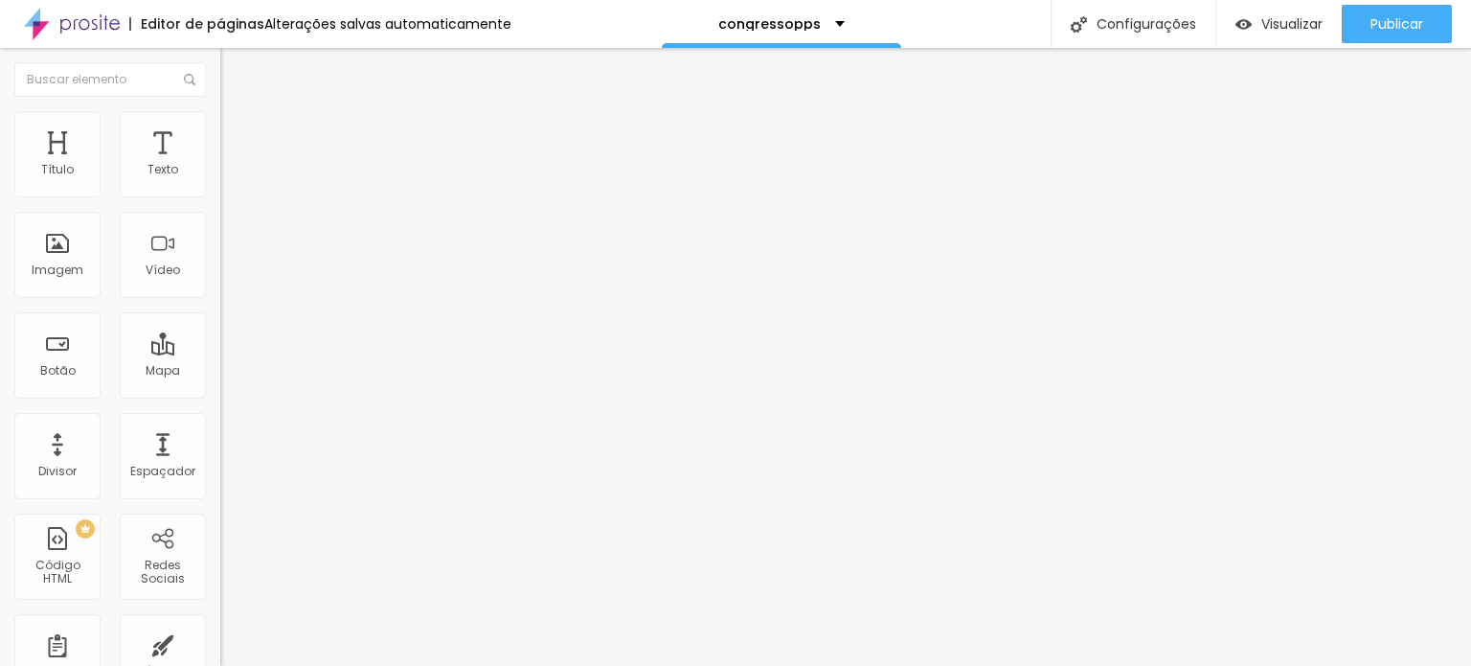
type input "0"
drag, startPoint x: 57, startPoint y: 221, endPoint x: 23, endPoint y: 215, distance: 35.1
type input "0"
click at [220, 643] on input "range" at bounding box center [282, 650] width 124 height 15
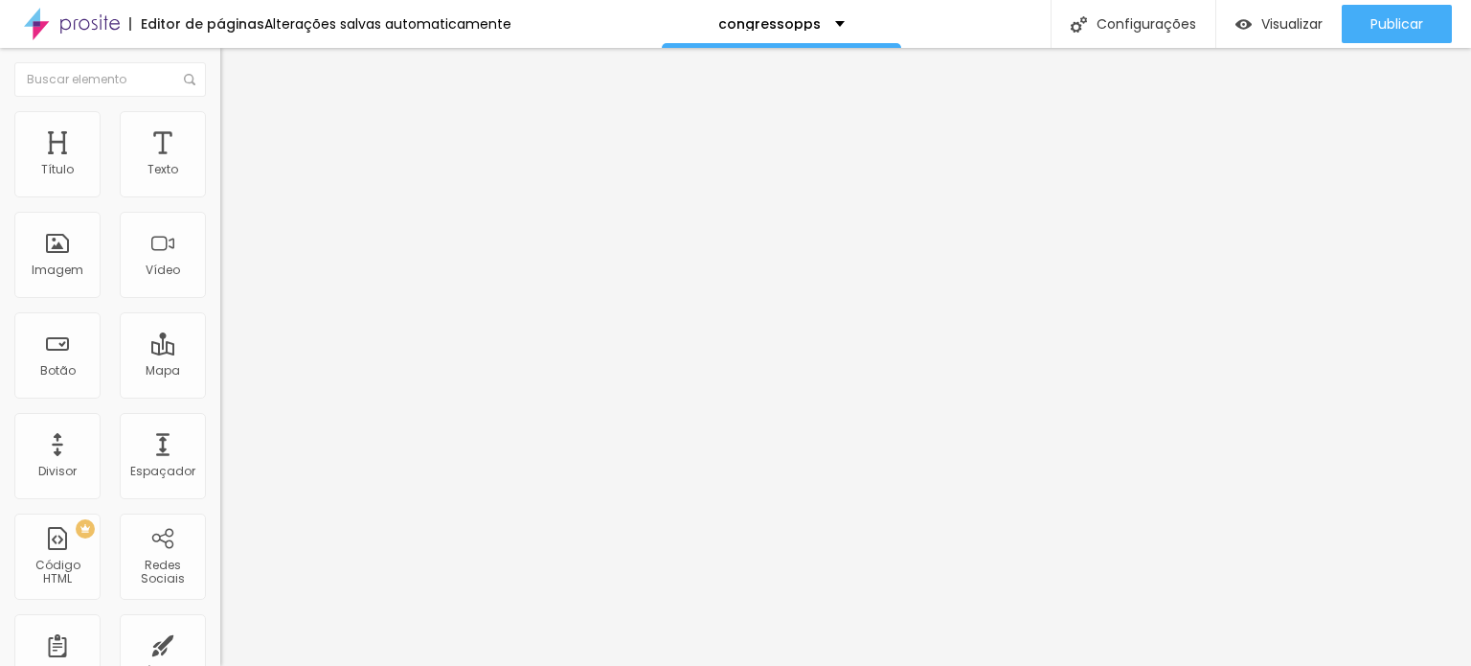
click at [220, 165] on span "Trocar imagem" at bounding box center [272, 156] width 104 height 16
click at [238, 135] on span "Avançado" at bounding box center [269, 143] width 63 height 16
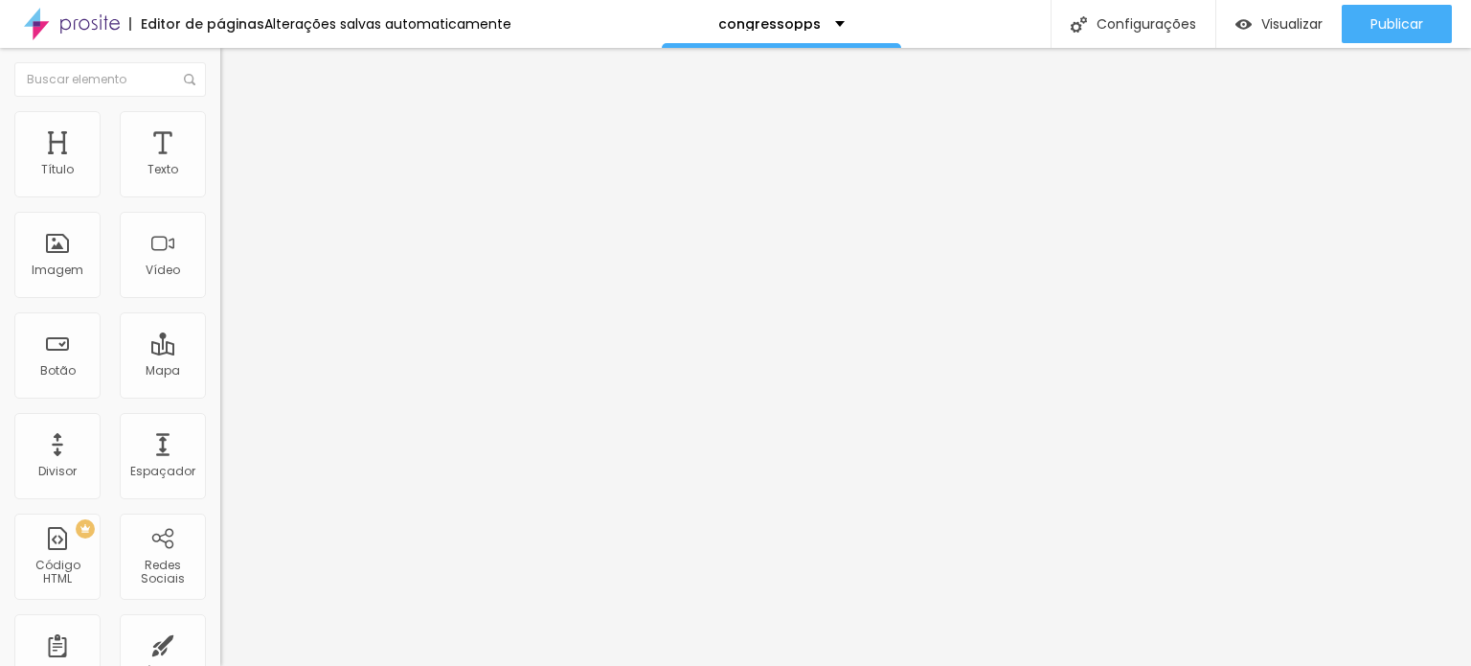
click at [220, 165] on span "Trocar imagem" at bounding box center [272, 156] width 104 height 16
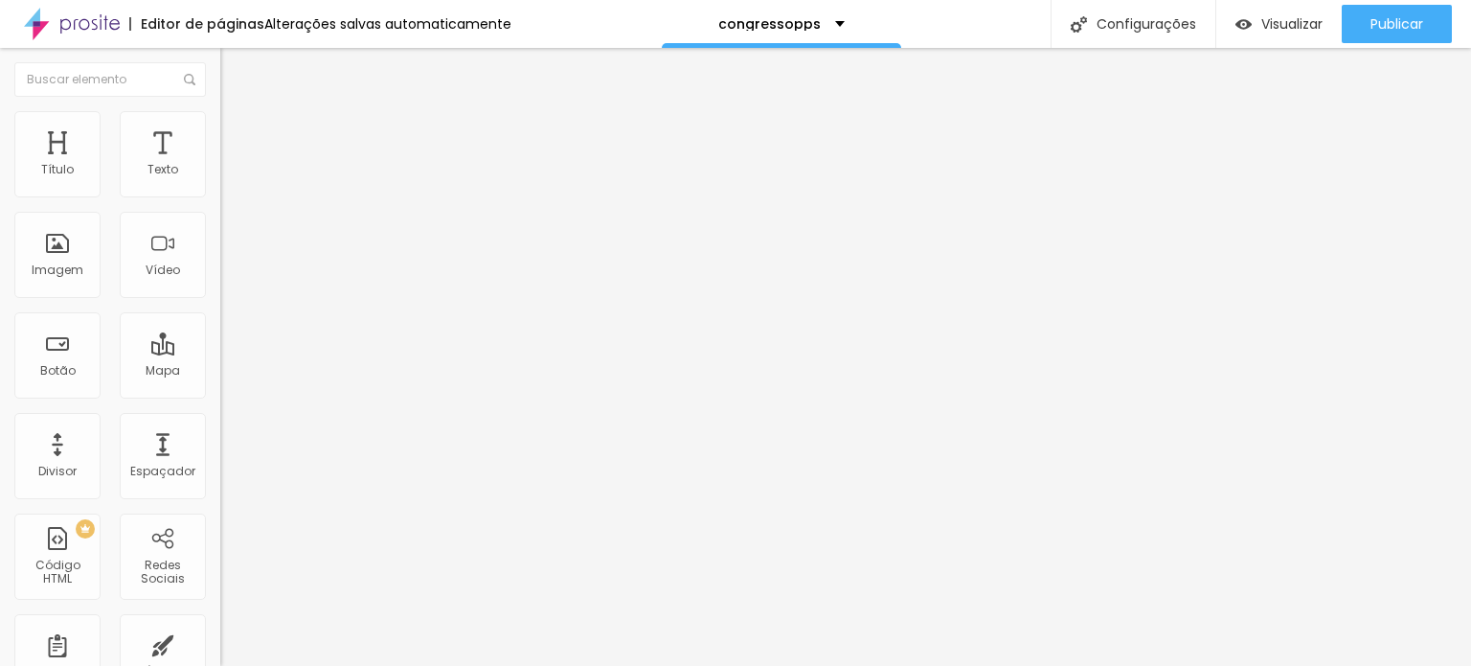
click at [220, 165] on span "Trocar imagem" at bounding box center [272, 156] width 104 height 16
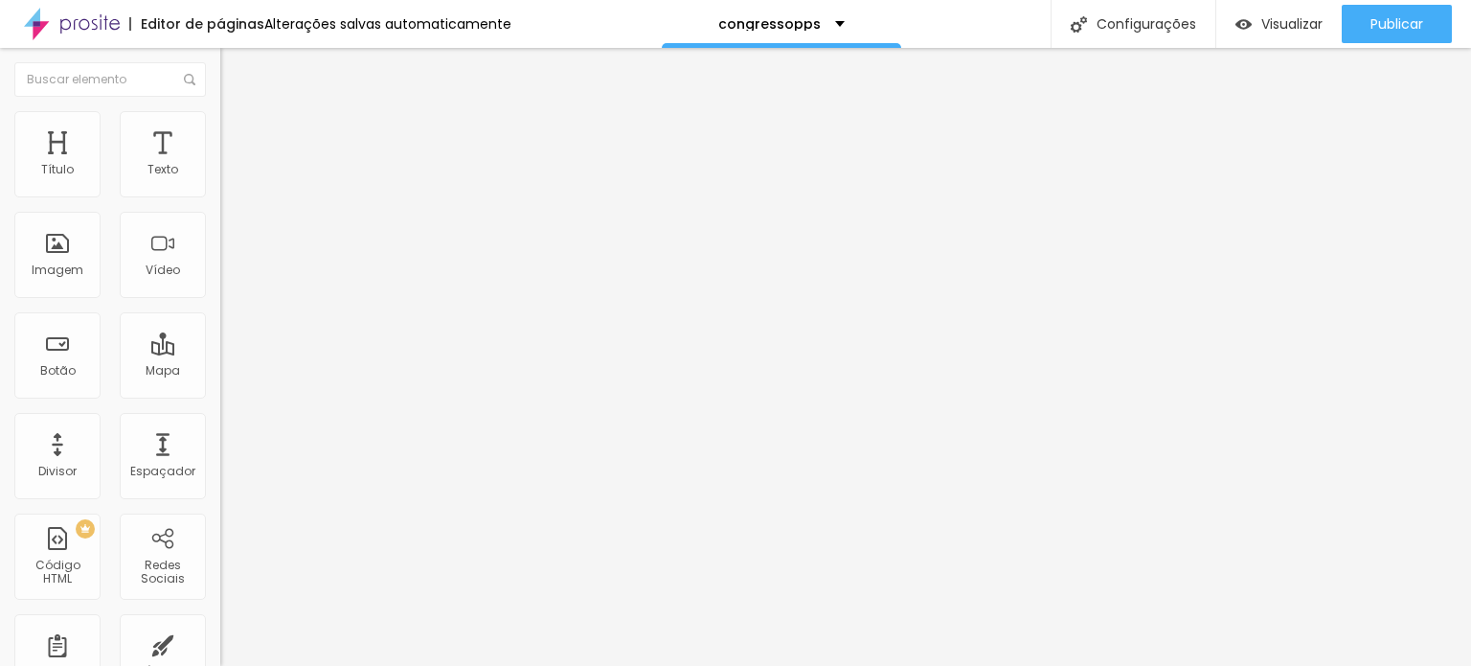
click at [220, 165] on span "Trocar imagem" at bounding box center [272, 156] width 104 height 16
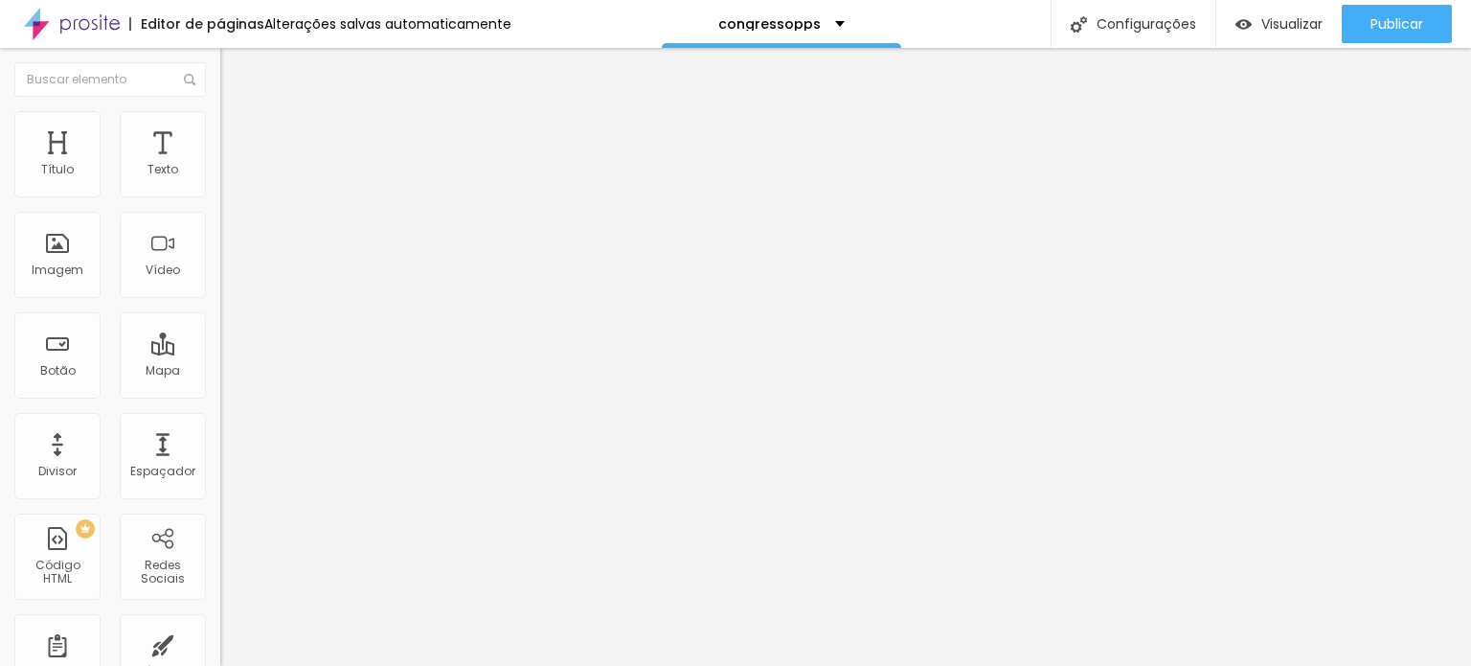
click at [220, 393] on input "https://checkout.doppus.app/05498399/" at bounding box center [335, 383] width 230 height 19
drag, startPoint x: 153, startPoint y: 508, endPoint x: 0, endPoint y: 504, distance: 153.3
click at [220, 438] on div "Trocar imagem Descrição da imagem (Alt) Alinhamento Proporção Original Cinema 1…" at bounding box center [330, 293] width 220 height 288
paste input "checkout.doppus.app/05498399/"
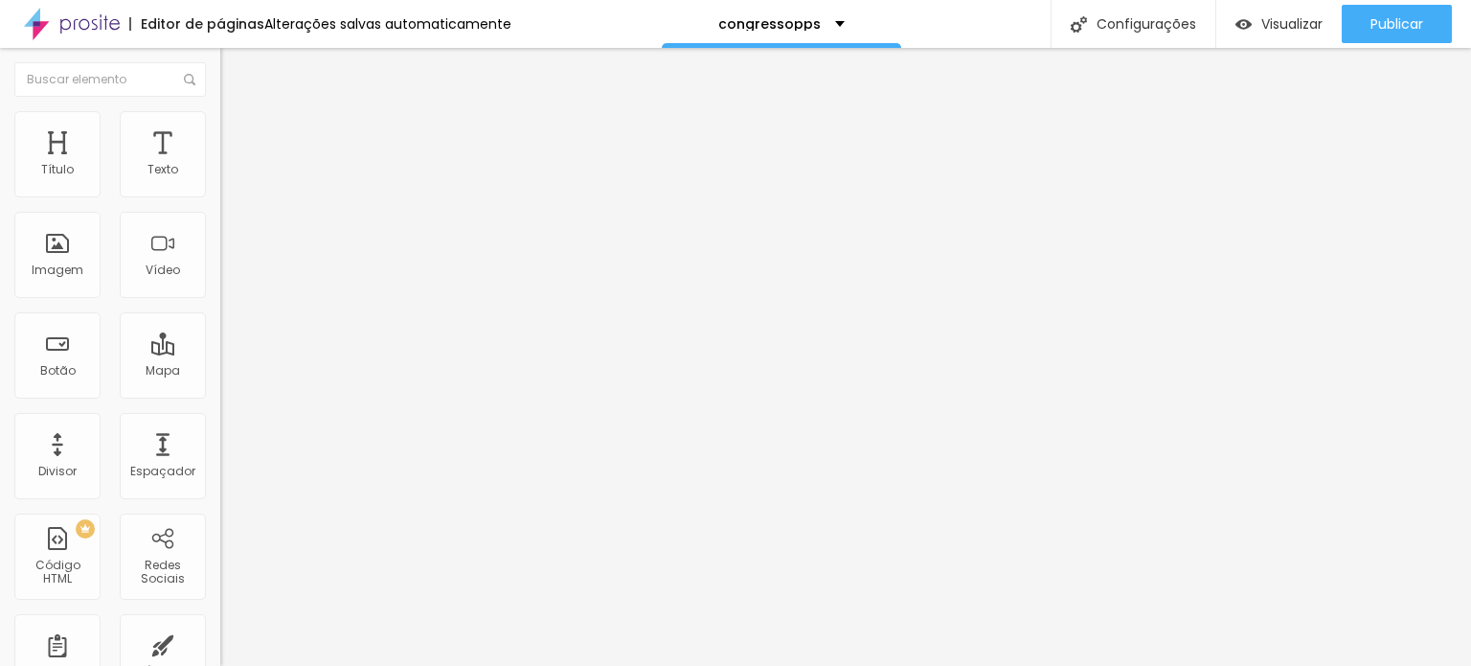
scroll to position [0, 65]
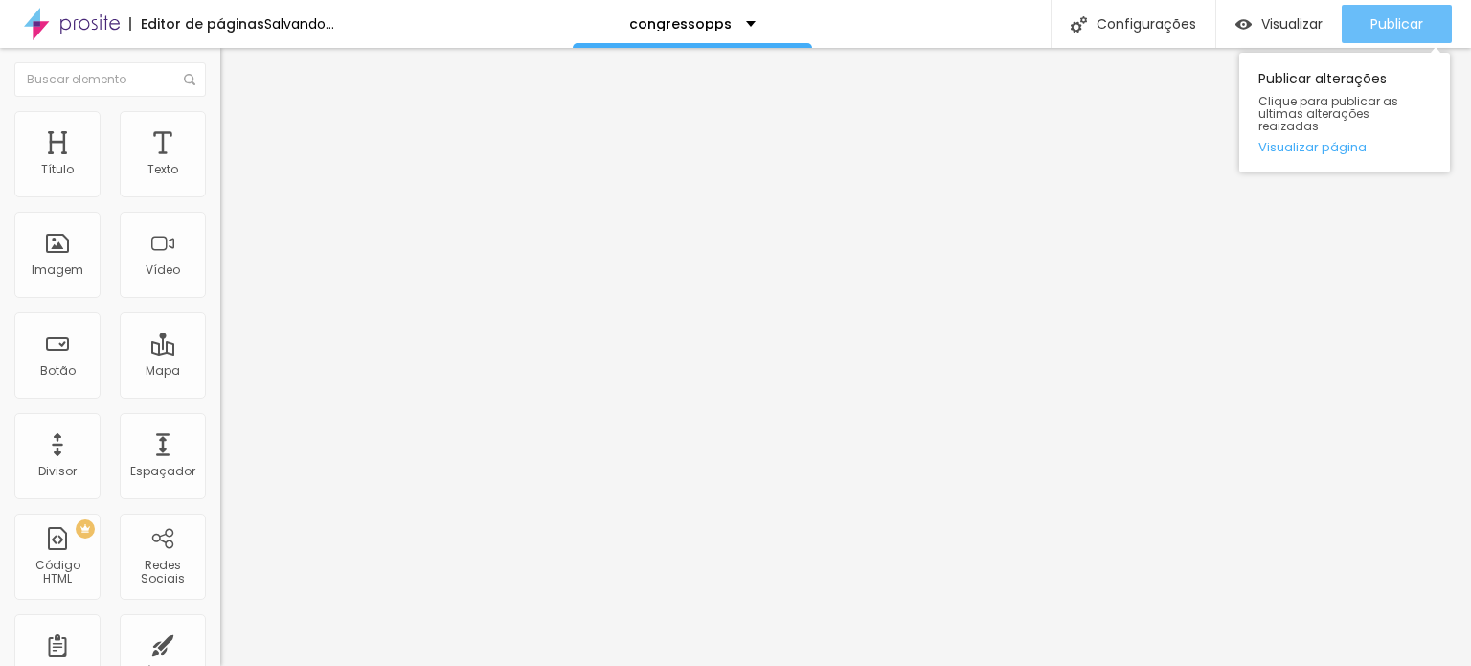
type input "https://checkout.doppus.app/05498399/"
click at [1379, 27] on span "Publicar" at bounding box center [1397, 23] width 53 height 15
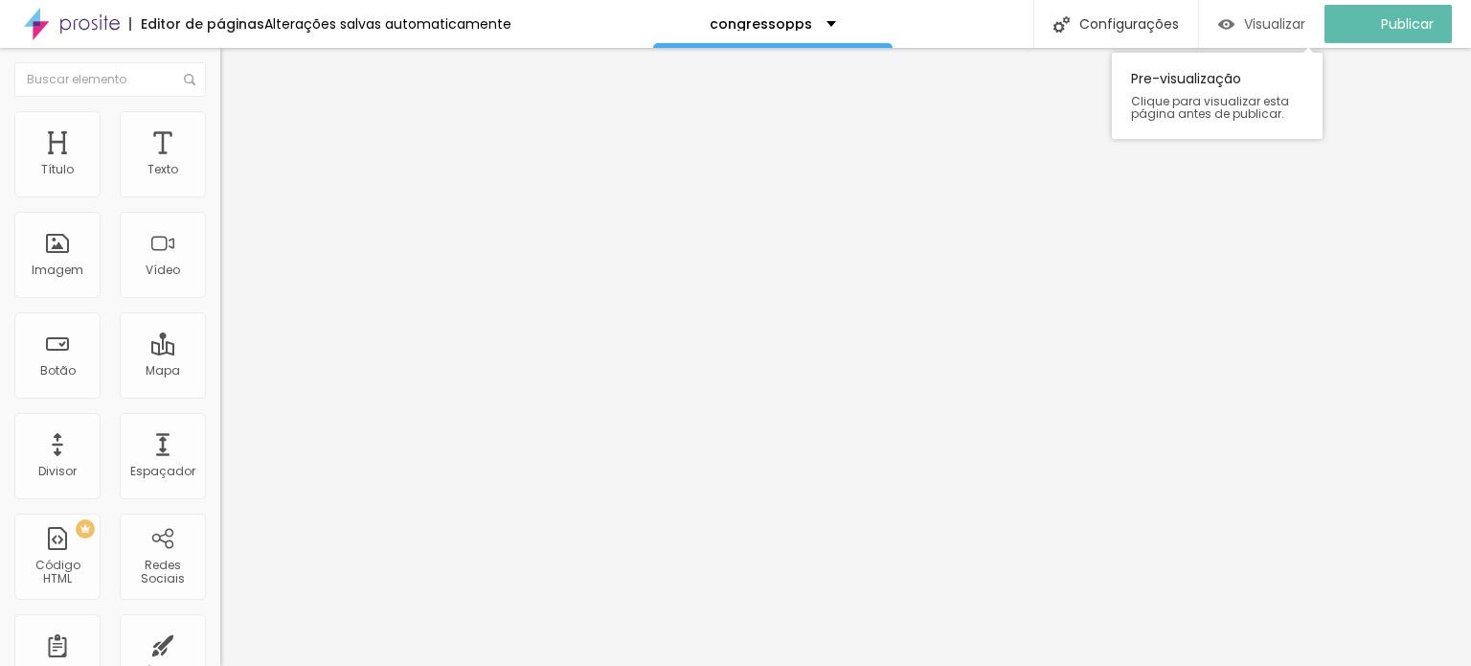
click at [1295, 29] on span "Visualizar" at bounding box center [1274, 23] width 61 height 15
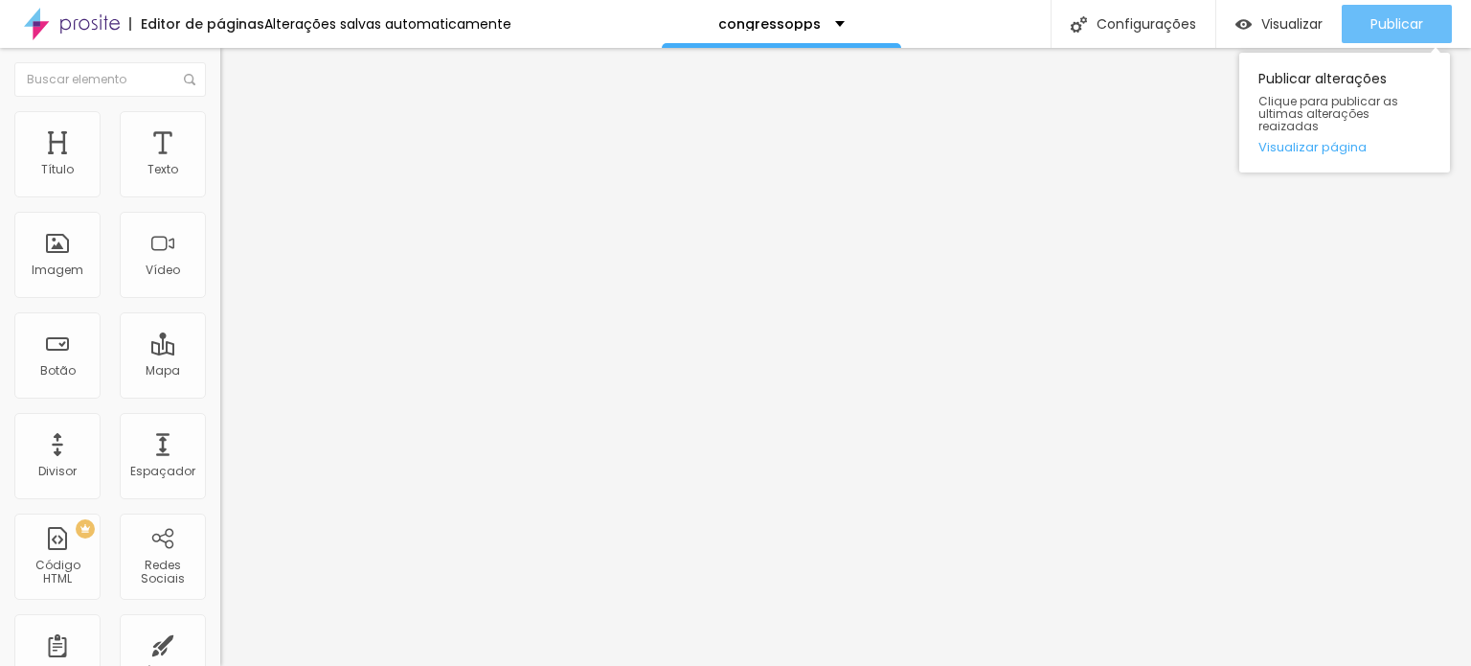
click at [1417, 26] on span "Publicar" at bounding box center [1397, 23] width 53 height 15
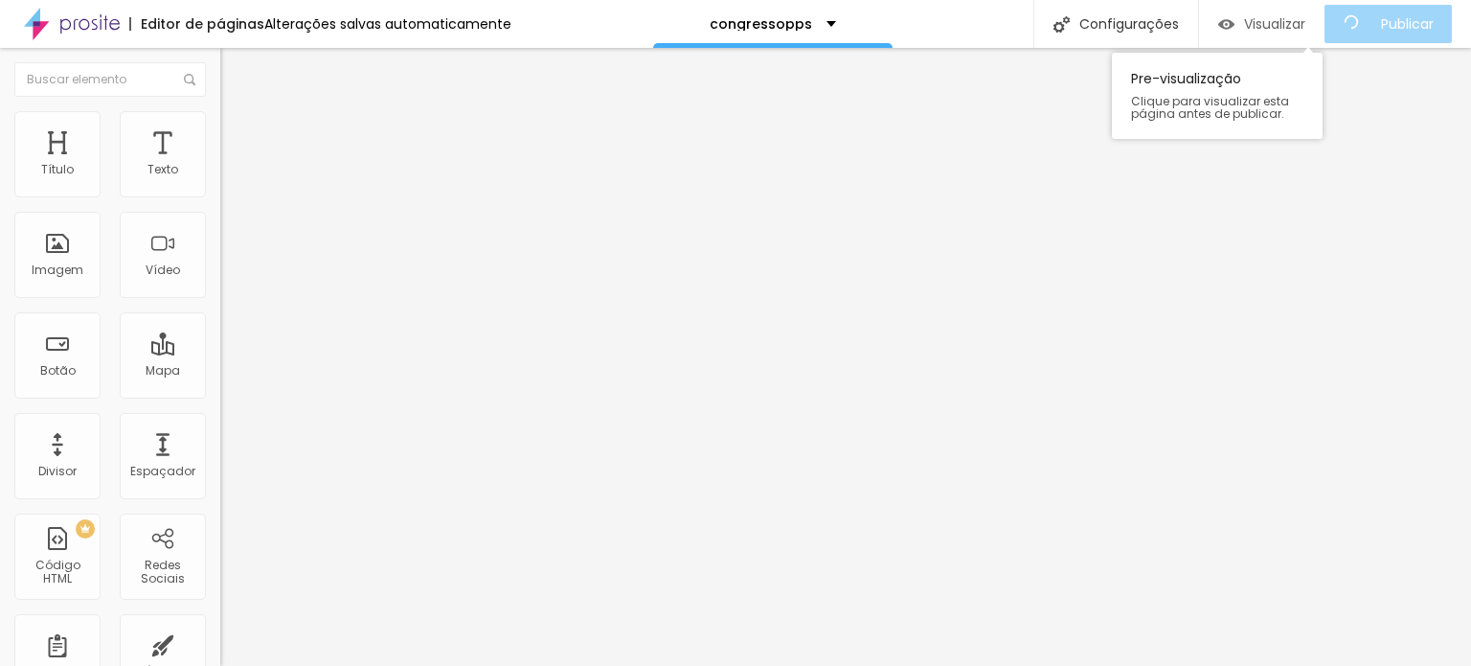
click at [1291, 27] on span "Visualizar" at bounding box center [1274, 23] width 61 height 15
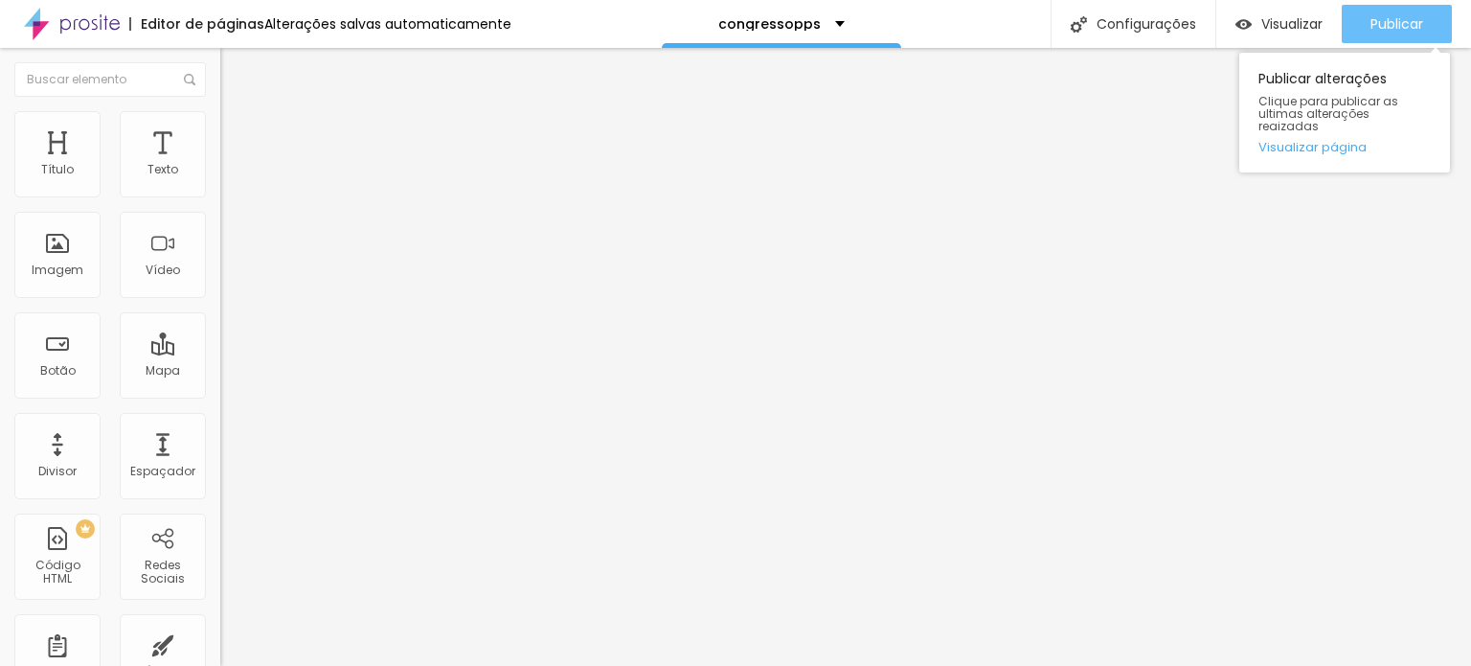
click at [1426, 16] on button "Publicar" at bounding box center [1397, 24] width 110 height 38
click at [1427, 19] on button "Publicar" at bounding box center [1397, 24] width 110 height 38
click at [1407, 24] on span "Publicar" at bounding box center [1397, 23] width 53 height 15
